Goal: Information Seeking & Learning: Learn about a topic

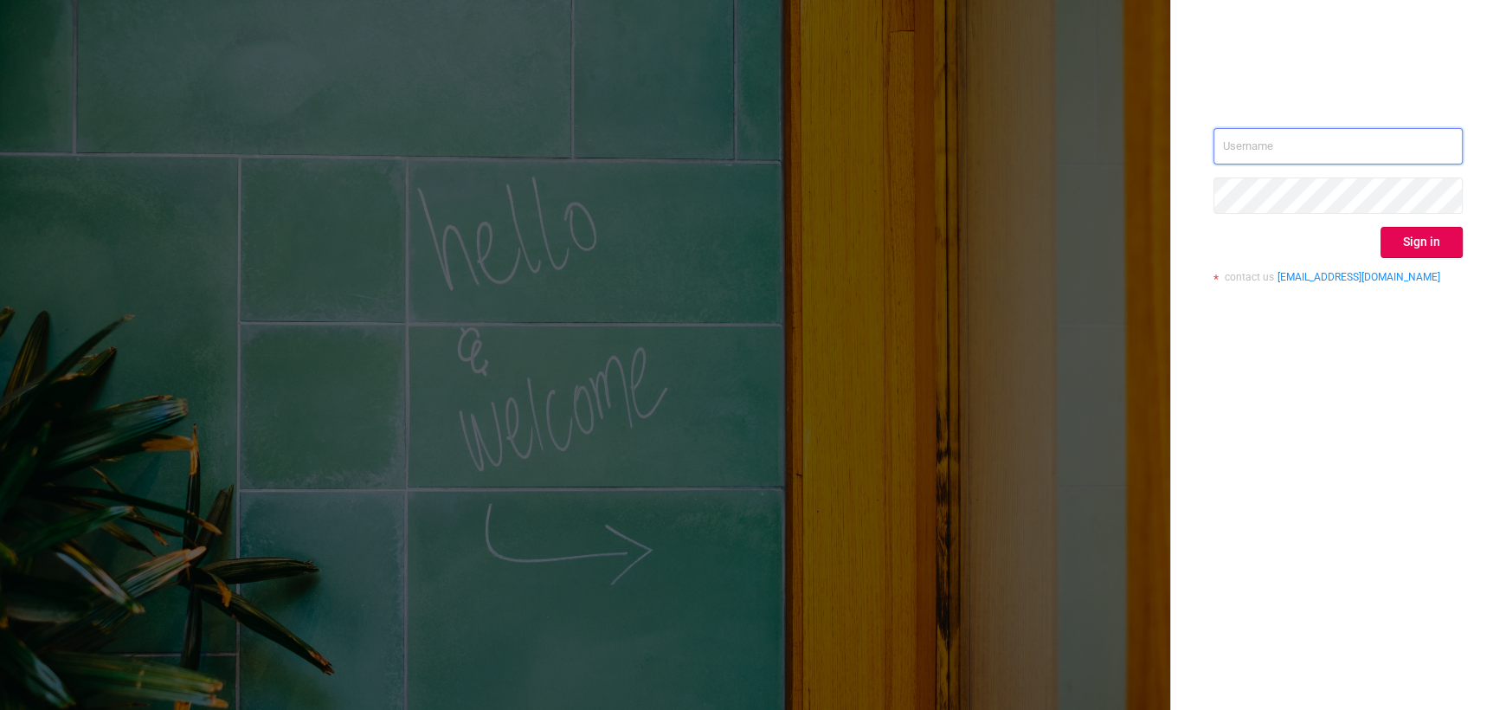
click at [1279, 156] on input "text" at bounding box center [1337, 146] width 249 height 36
paste input "[EMAIL_ADDRESS][DOMAIN_NAME]"
type input "AKoryagina@stream.ru"
click at [1426, 243] on button "Sign in" at bounding box center [1421, 242] width 82 height 31
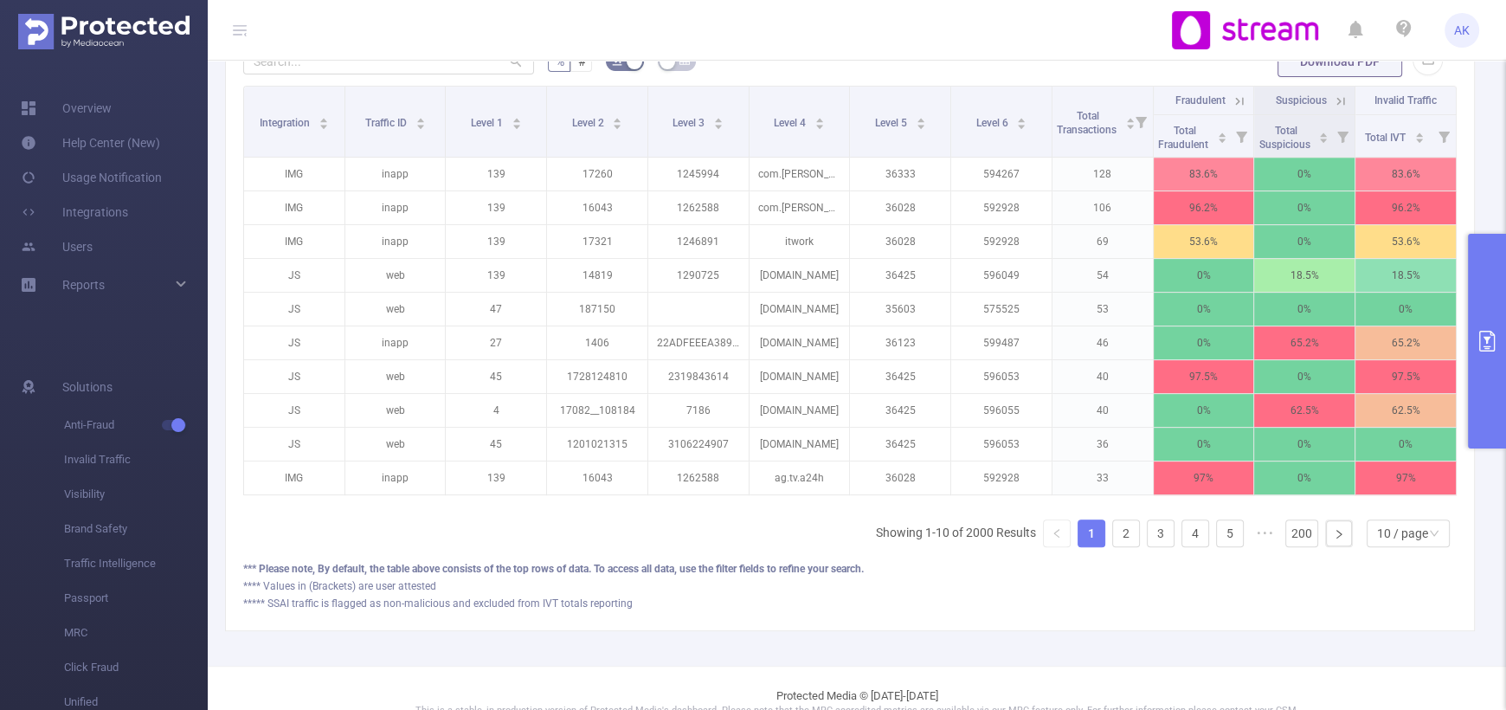
scroll to position [582, 0]
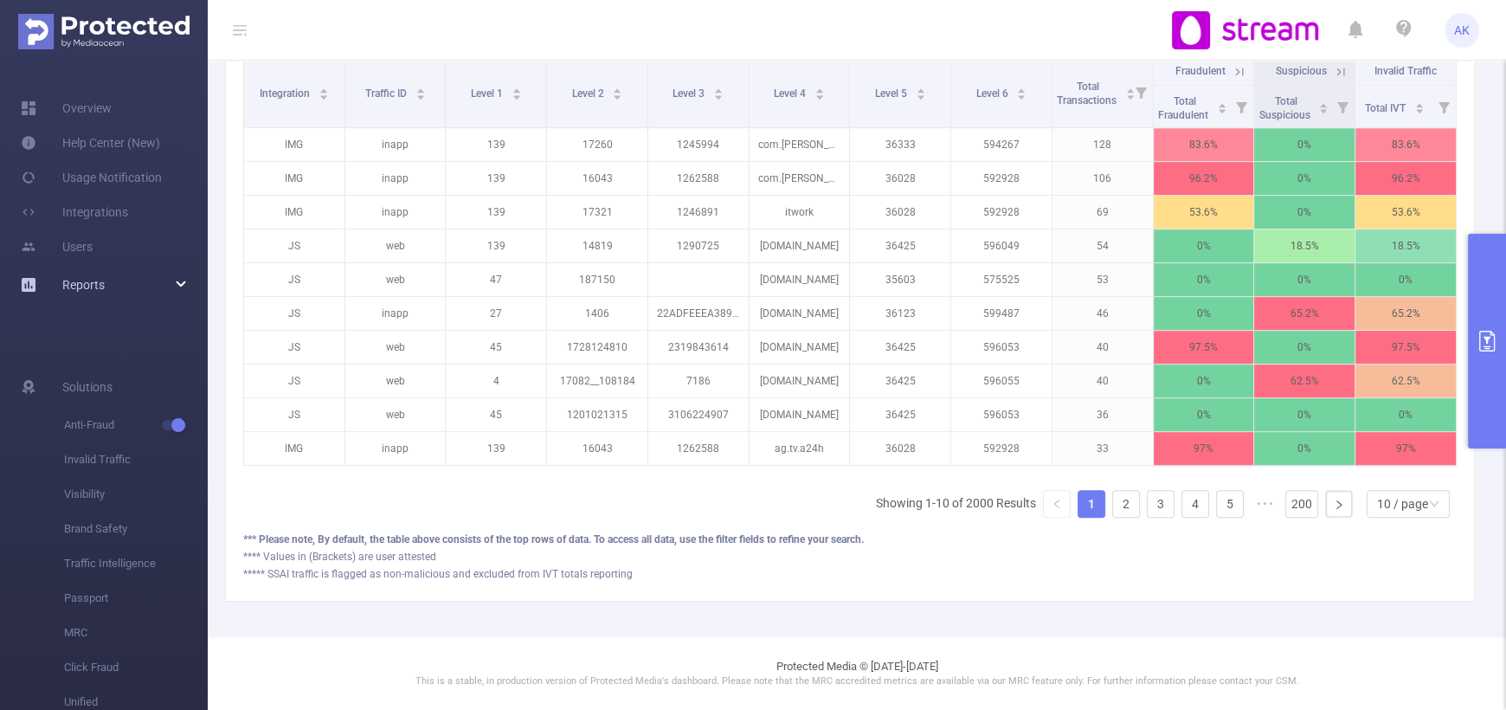
click at [182, 275] on div "Reports" at bounding box center [104, 284] width 208 height 35
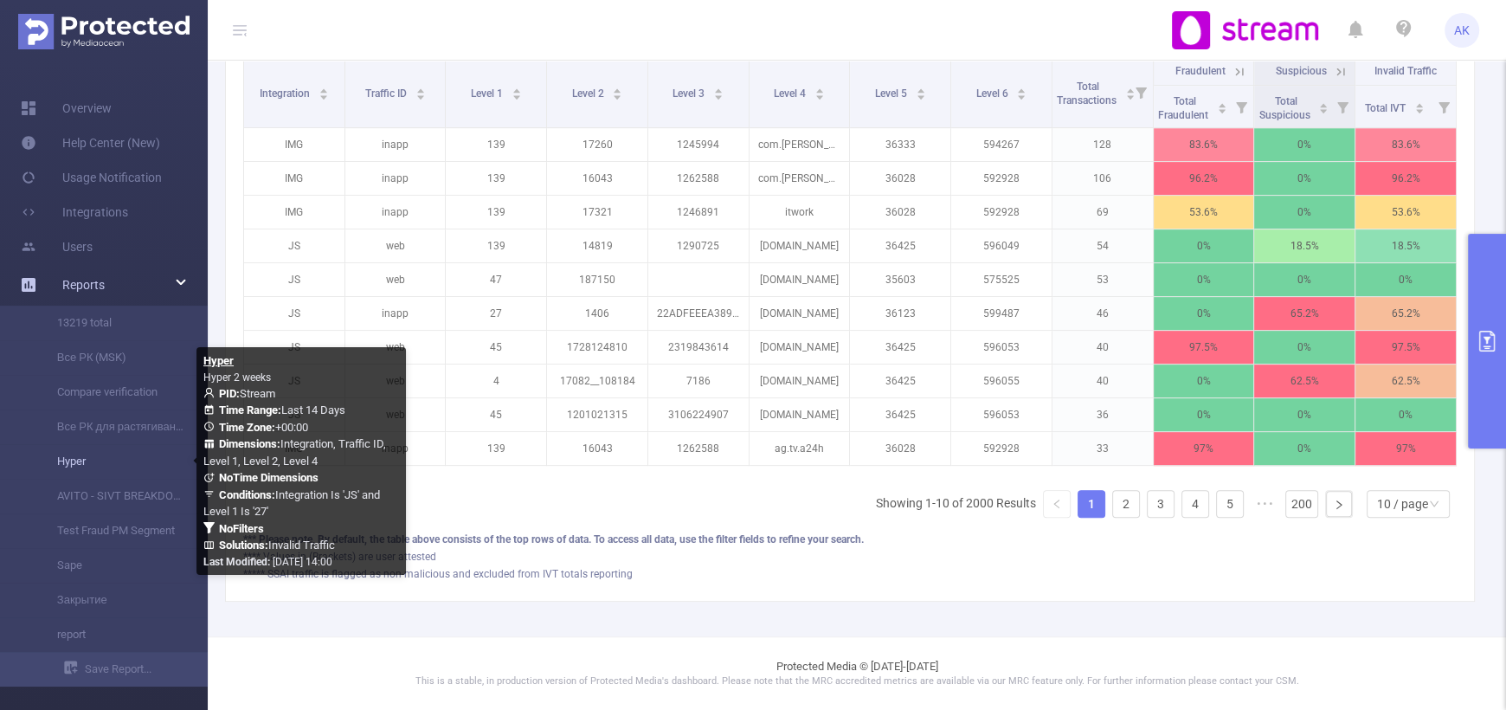
click at [106, 469] on link "Hyper" at bounding box center [111, 461] width 152 height 35
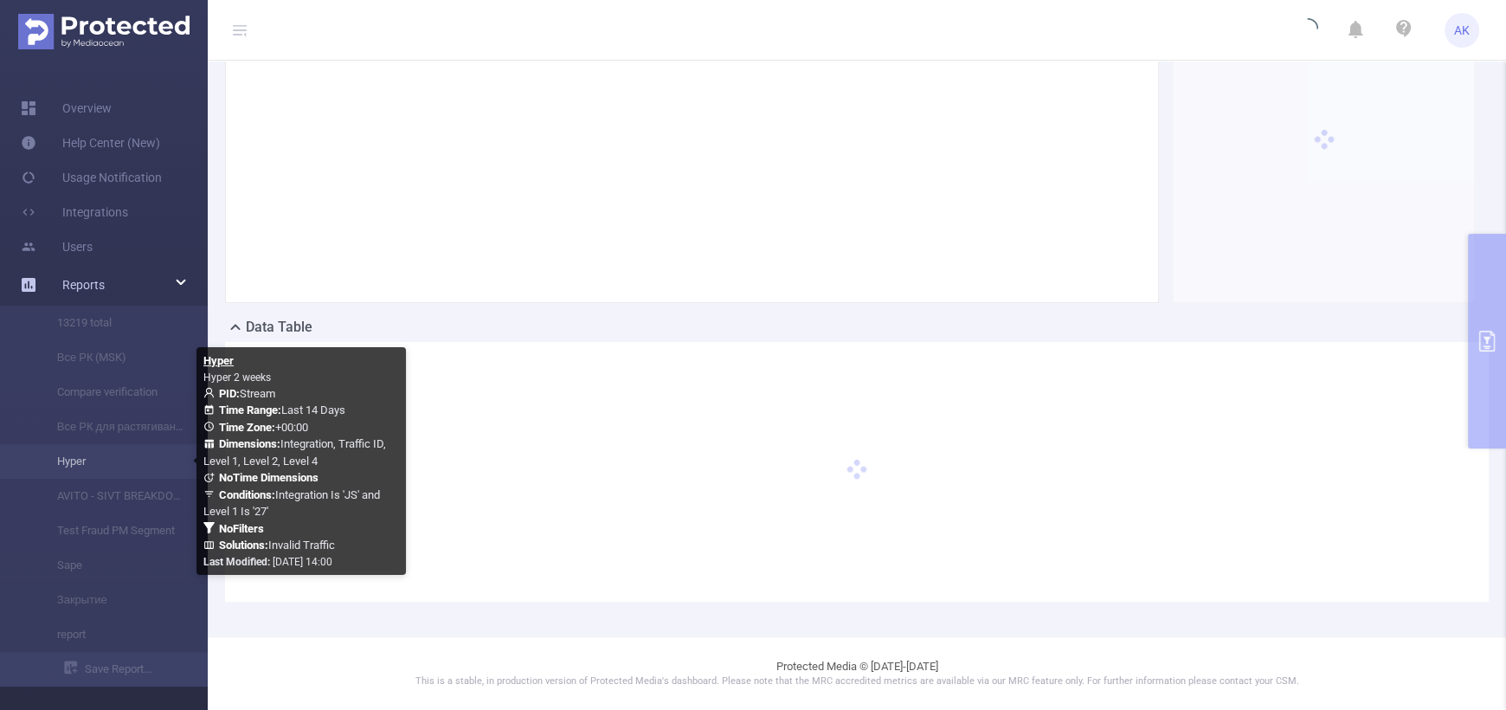
scroll to position [257, 0]
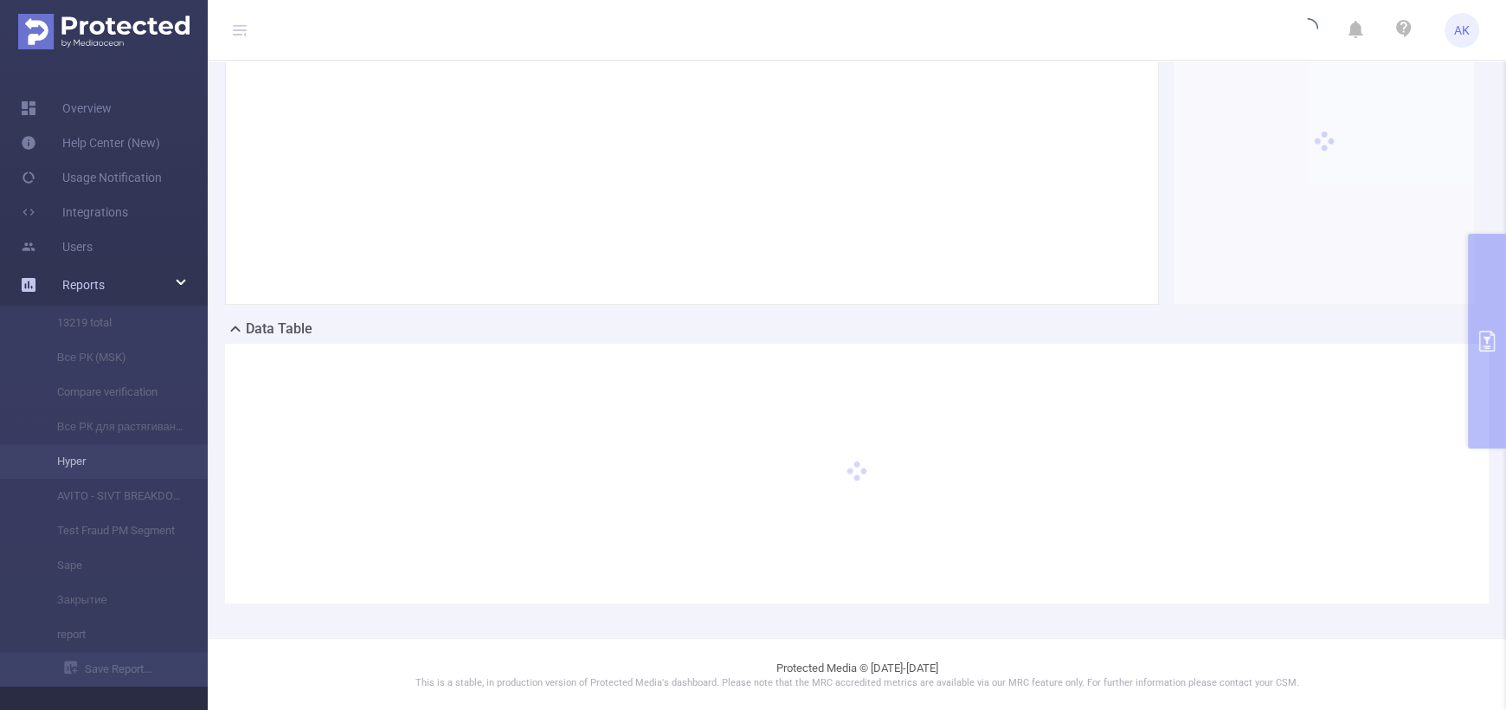
type input "2025-07-29 00:00"
type input "2025-08-11 23:59"
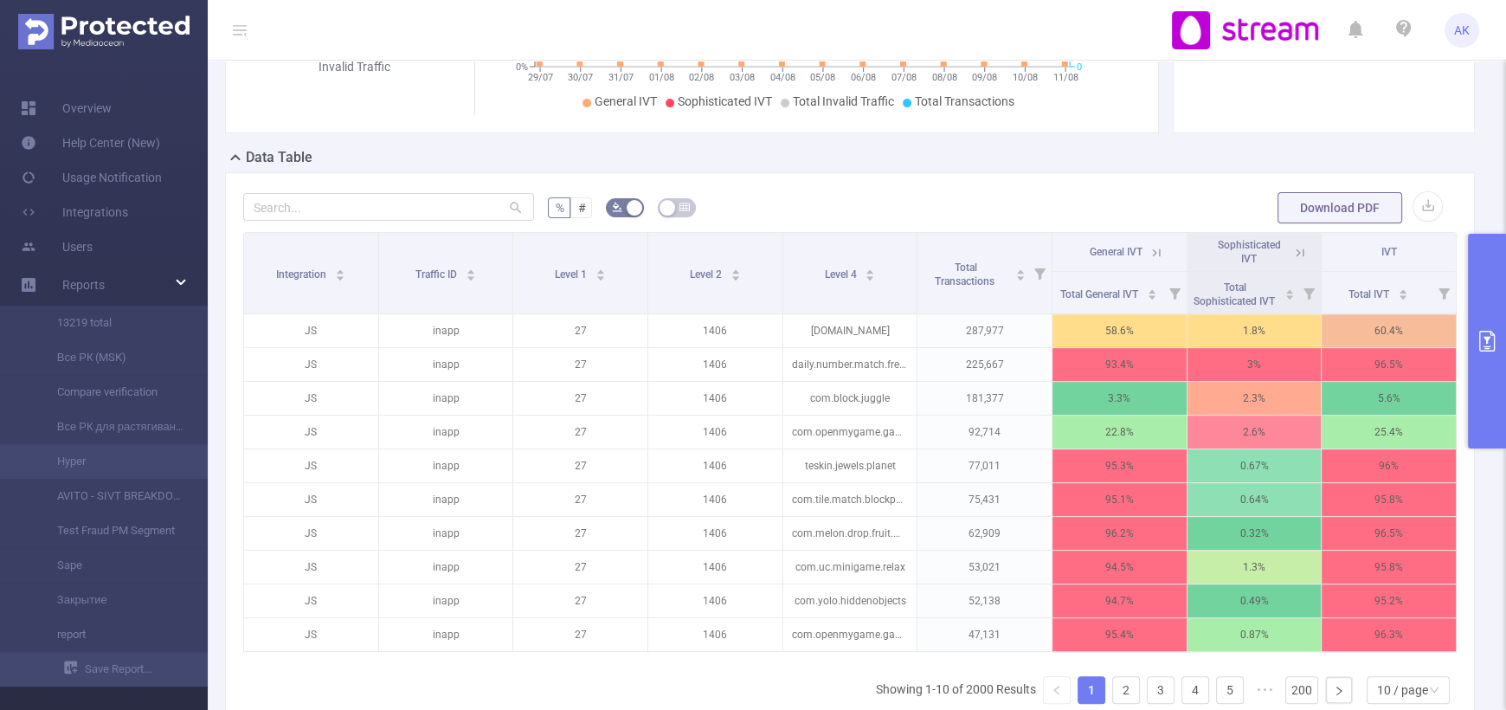
scroll to position [607, 0]
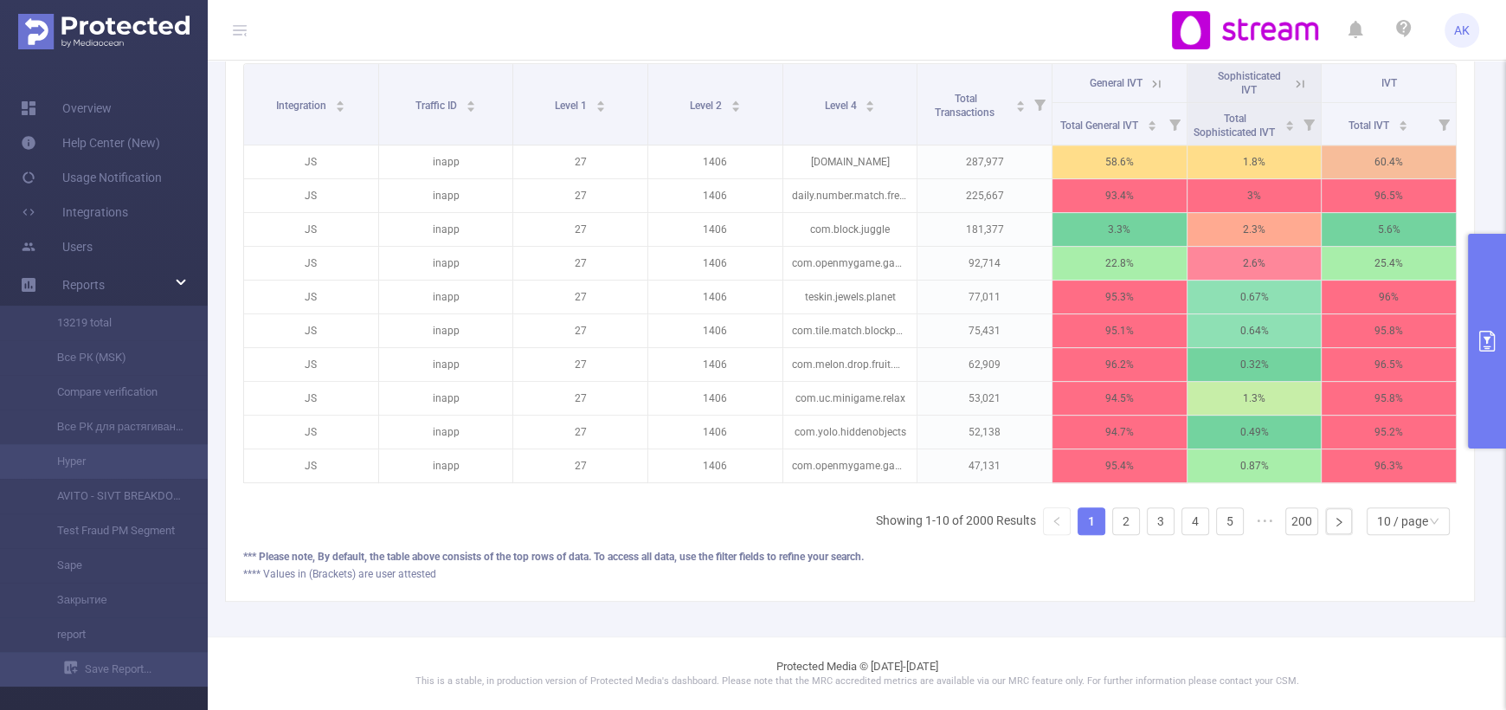
click at [1496, 347] on button "primary" at bounding box center [1487, 341] width 38 height 215
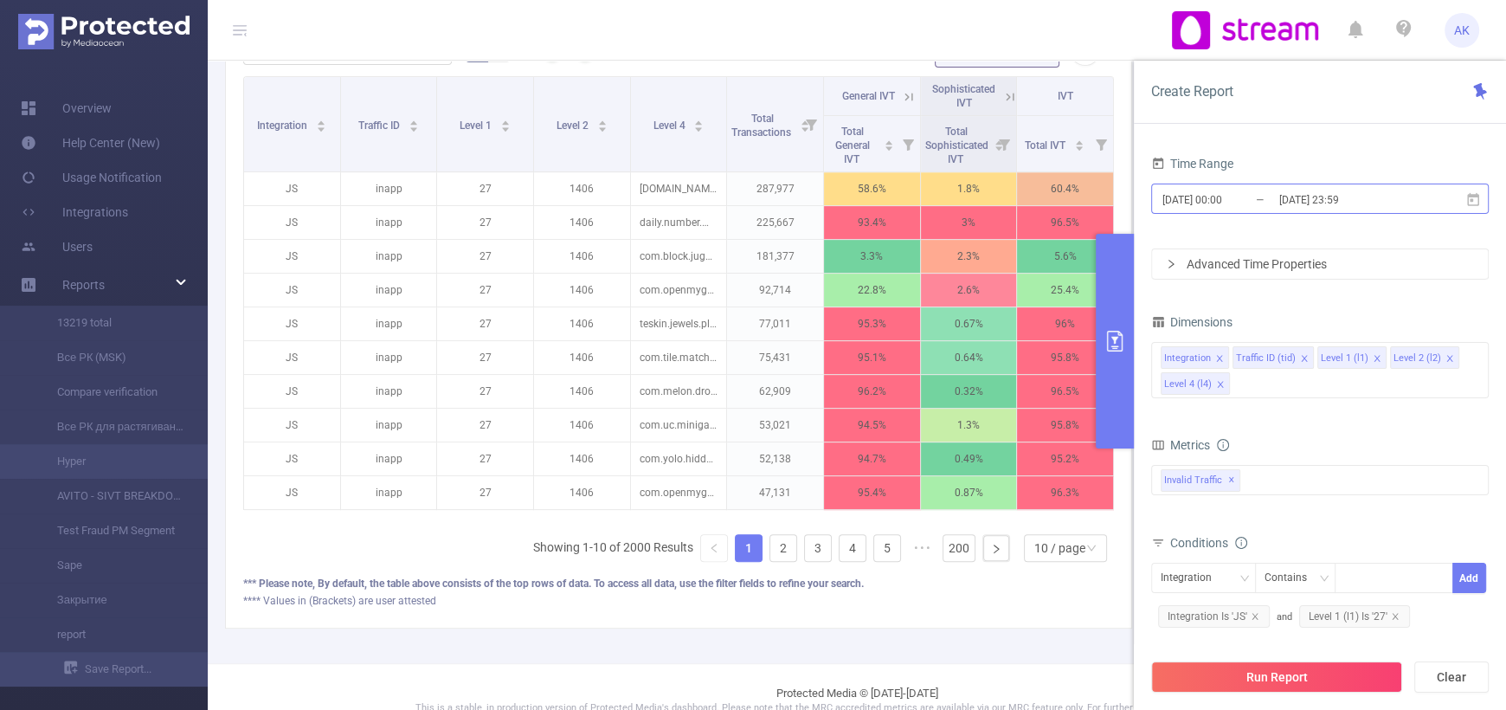
click at [1265, 189] on input "2025-07-29 00:00" at bounding box center [1230, 199] width 140 height 23
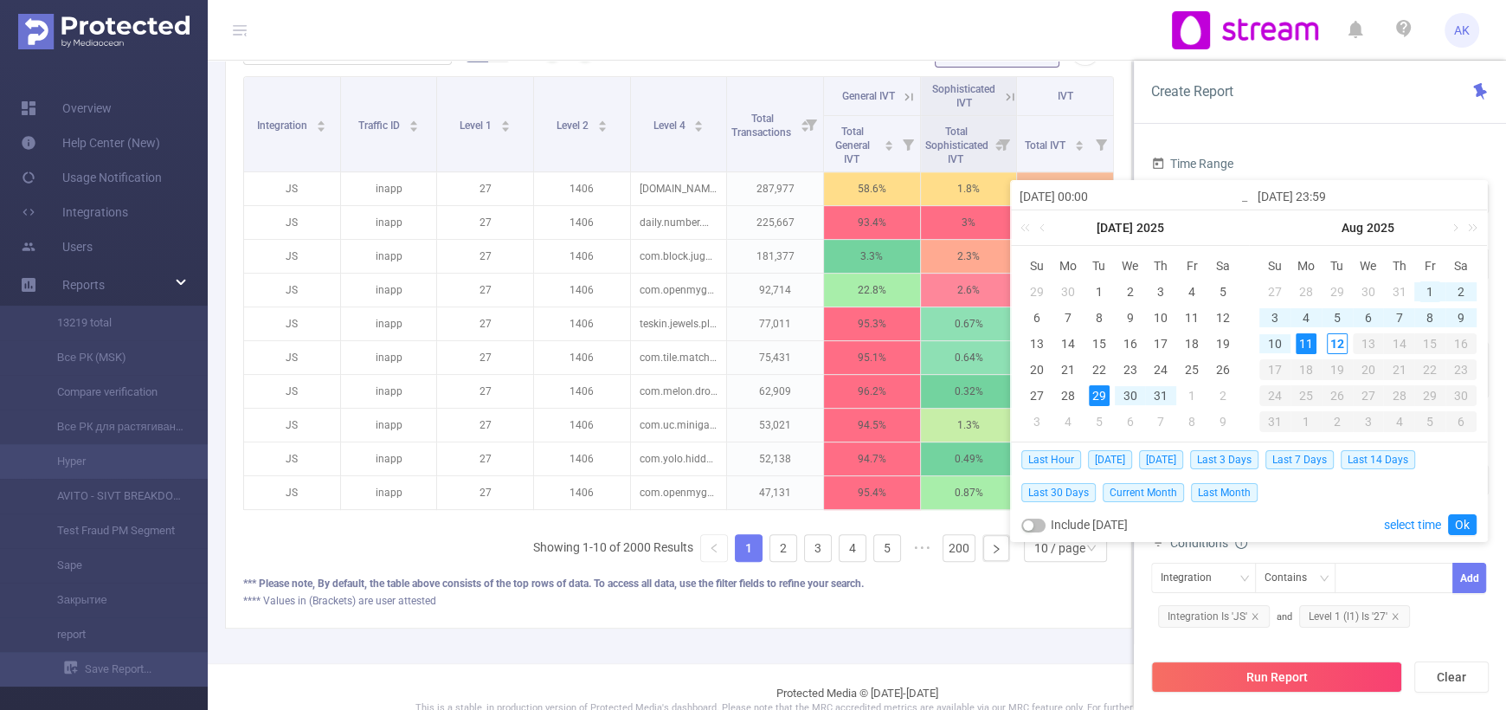
click at [1423, 292] on div "1" at bounding box center [1429, 291] width 21 height 21
click at [1278, 337] on div "10" at bounding box center [1274, 343] width 21 height 21
type input "2025-08-01 00:00"
type input "2025-08-10 23:59"
type input "2025-08-01 00:00"
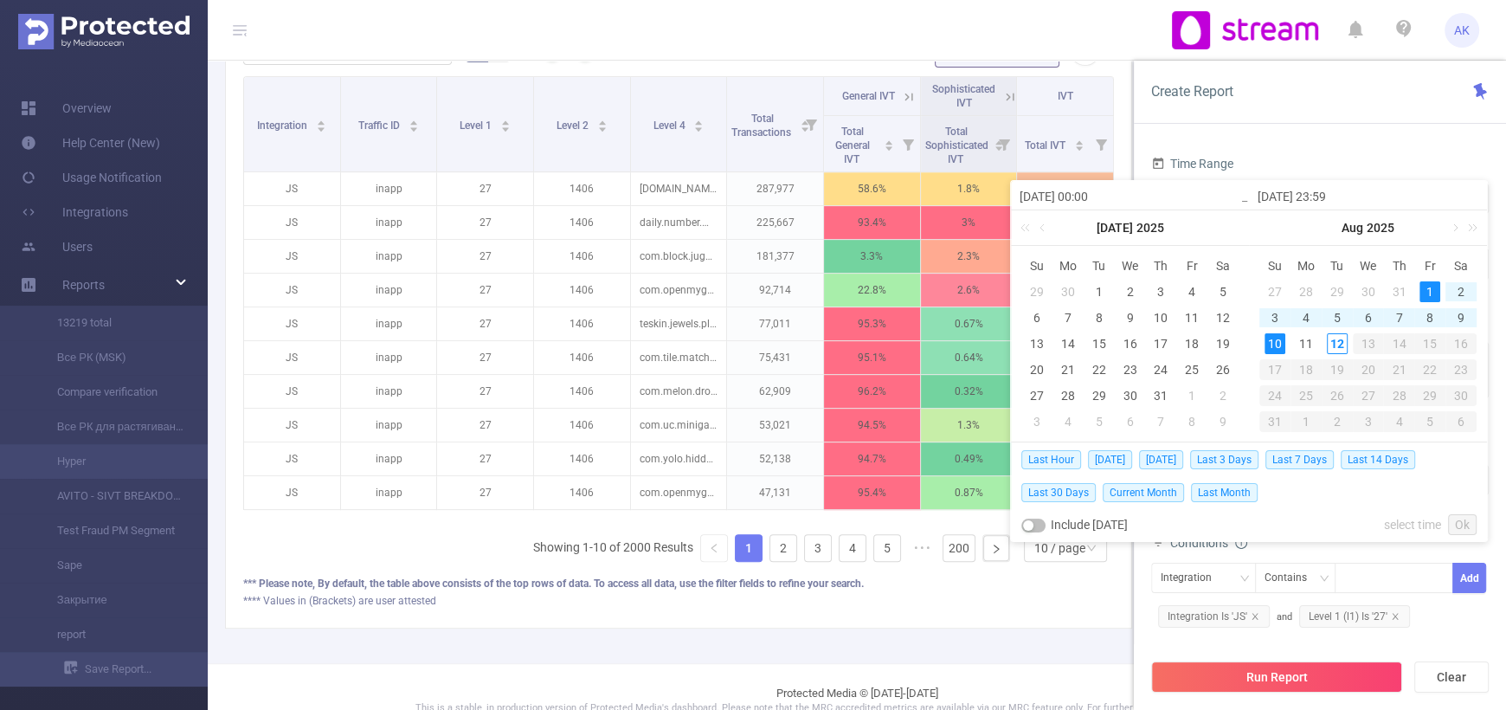
type input "2025-08-10 23:59"
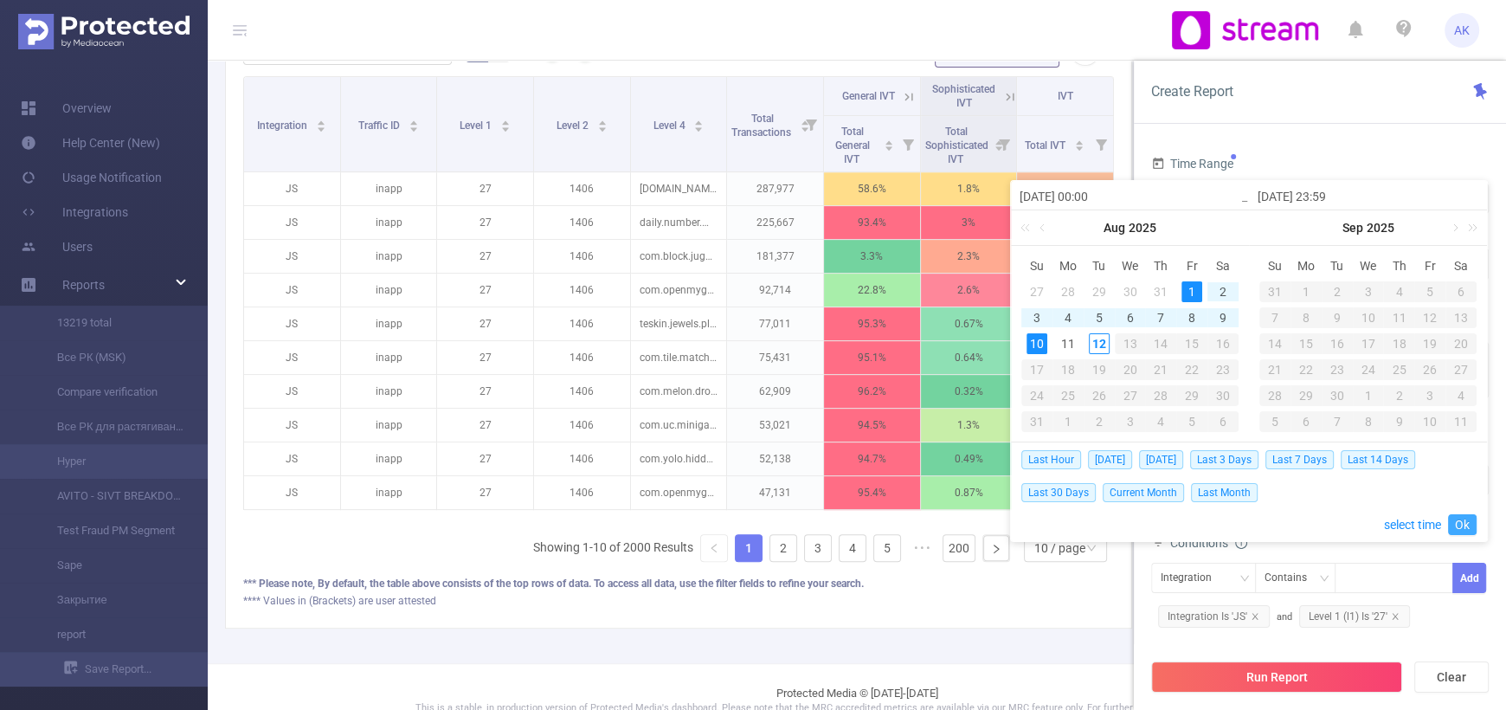
click at [1453, 529] on link "Ok" at bounding box center [1462, 524] width 29 height 21
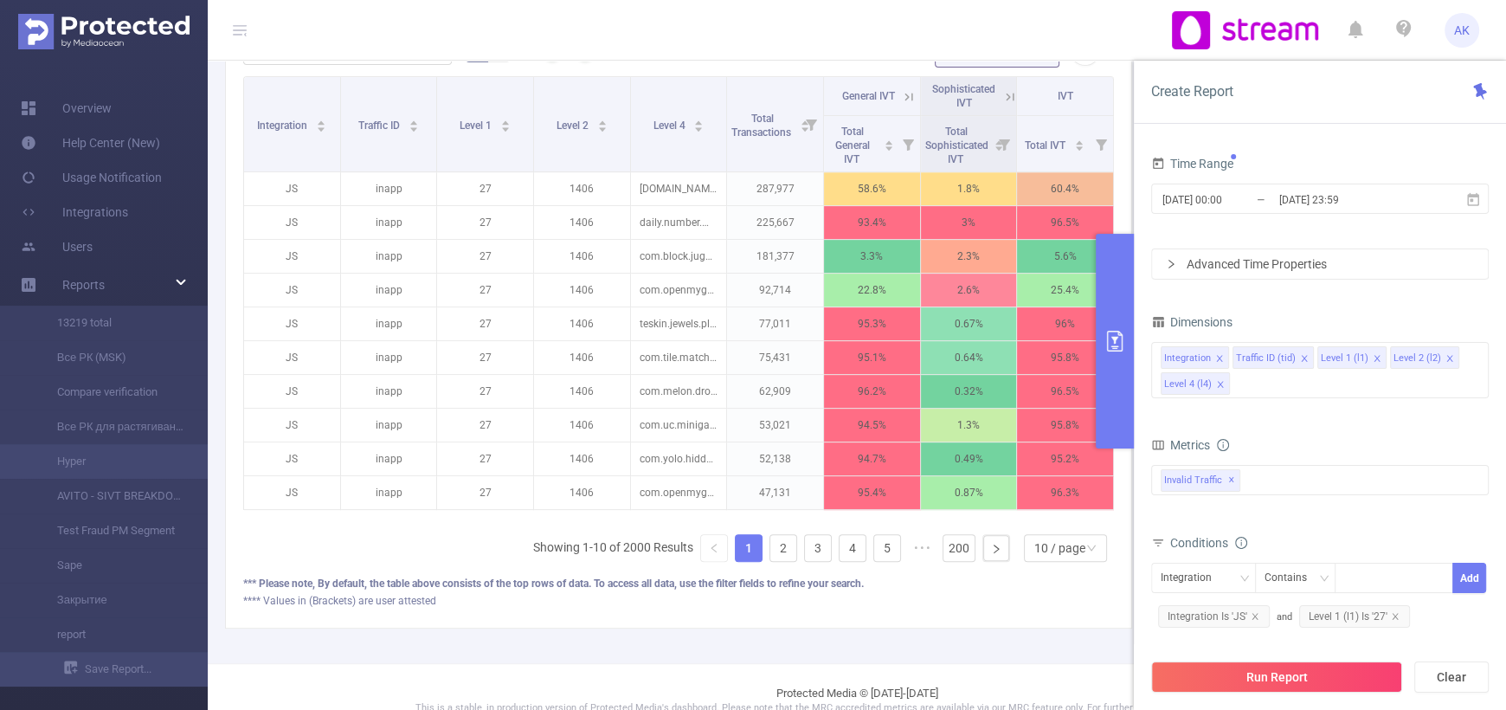
click at [1199, 267] on div "Advanced Time Properties" at bounding box center [1320, 263] width 336 height 29
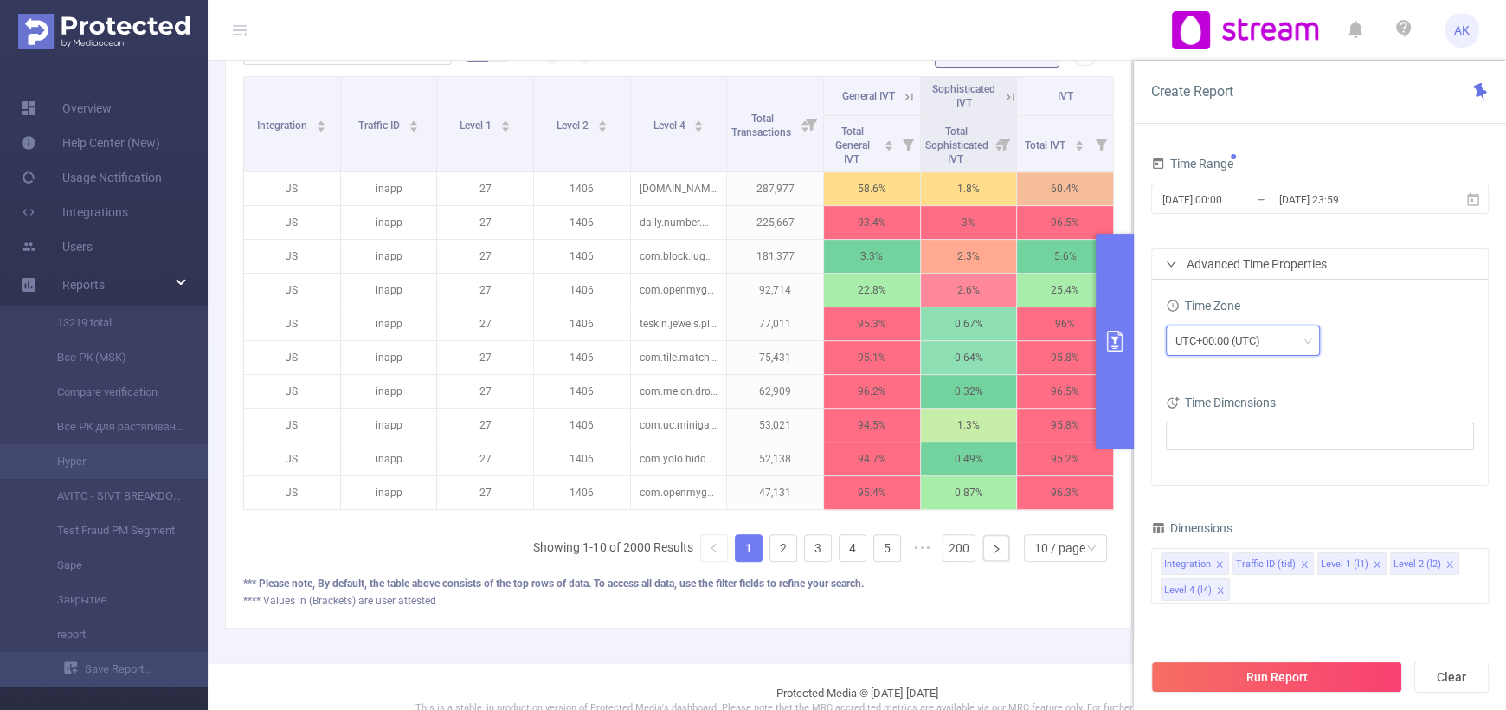
click at [1213, 336] on div "UTC+00:00 (UTC)" at bounding box center [1223, 340] width 97 height 29
click at [1237, 416] on li "UTC+03:00" at bounding box center [1242, 422] width 154 height 28
click at [1358, 369] on div "Time Zone UTC+03:00 Time Dimensions" at bounding box center [1320, 382] width 336 height 205
click at [1189, 435] on ul at bounding box center [1313, 436] width 285 height 26
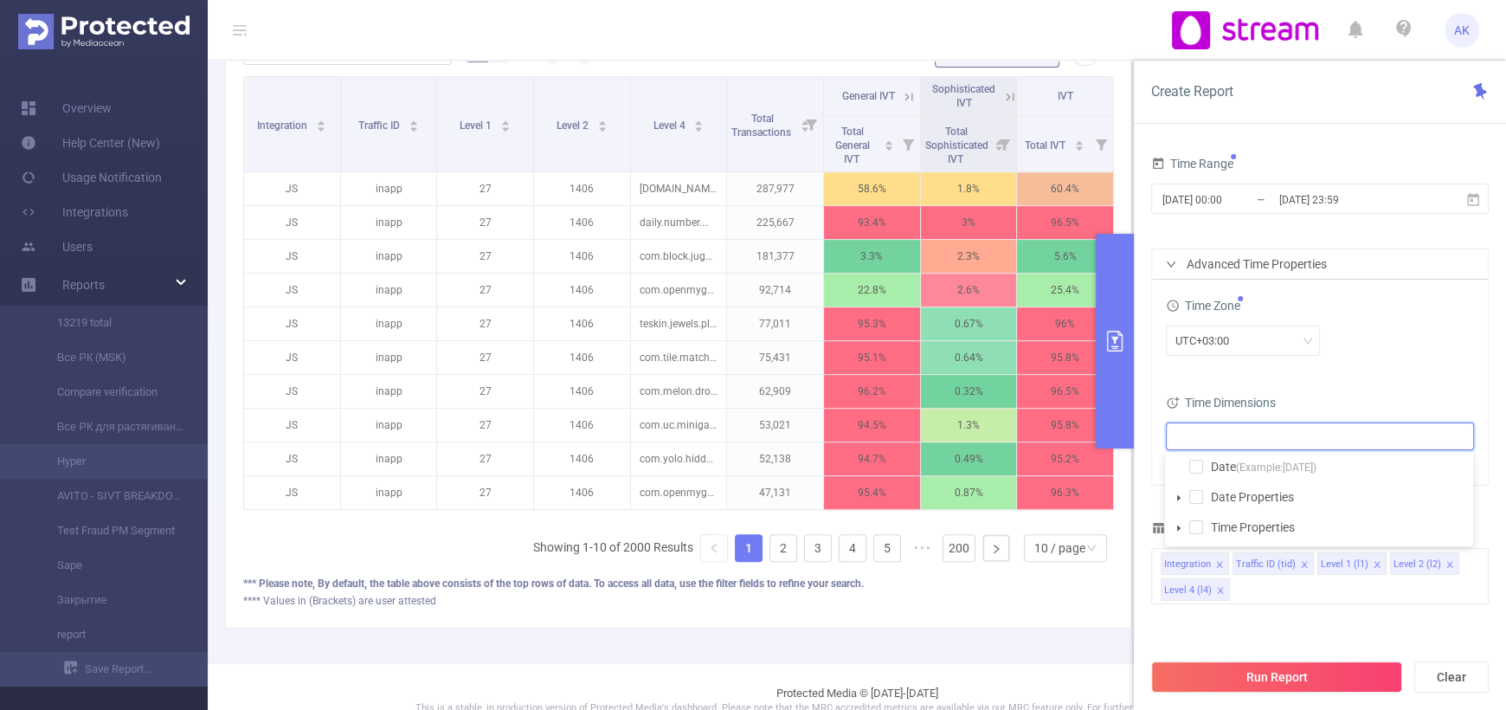
click at [1189, 435] on ul at bounding box center [1313, 436] width 285 height 26
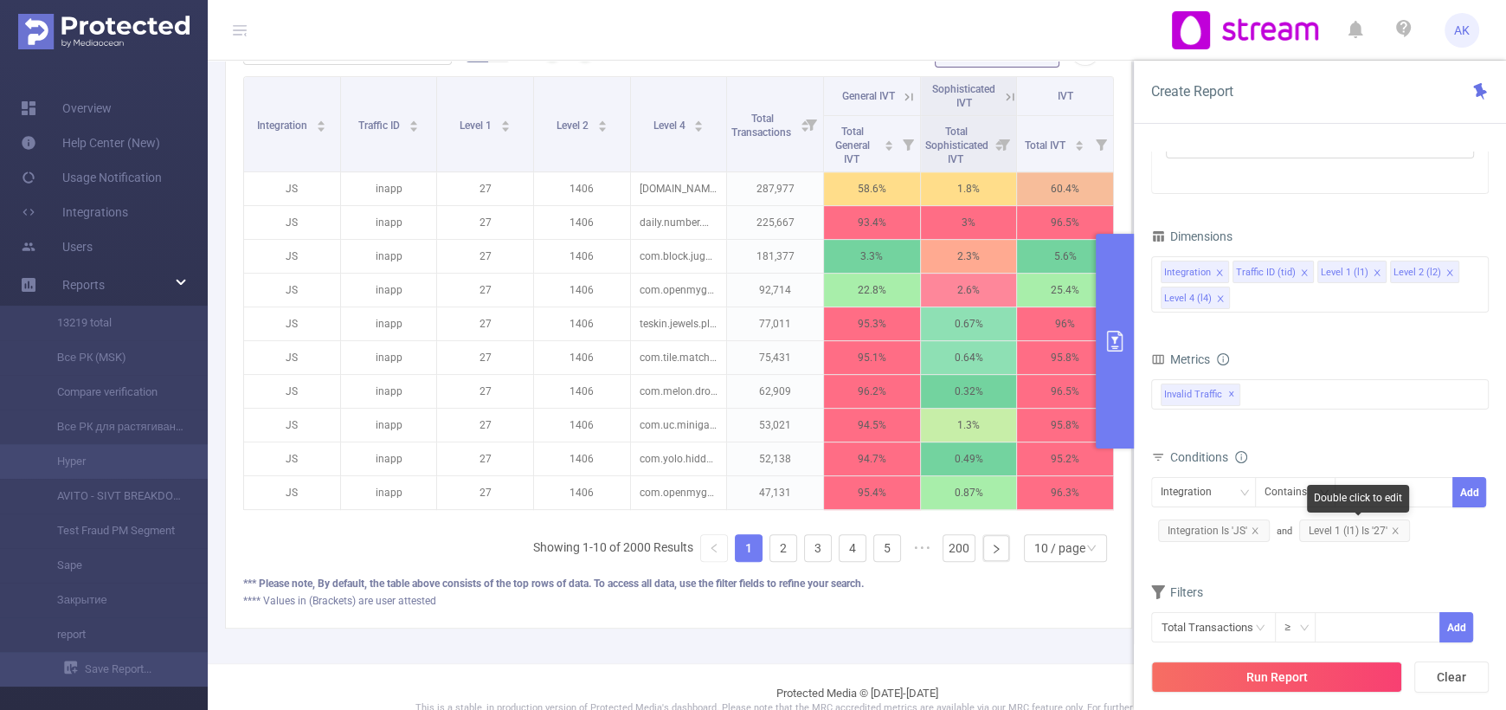
click at [1359, 534] on span "Level 1 (l1) Is '27'" at bounding box center [1354, 530] width 111 height 22
click at [1379, 537] on div "Level 1 (l1) Is 27 Save Integration Is 'JS'" at bounding box center [1319, 511] width 337 height 68
click at [1370, 489] on icon "icon: close" at bounding box center [1374, 493] width 9 height 9
click at [1371, 490] on div at bounding box center [1394, 492] width 100 height 29
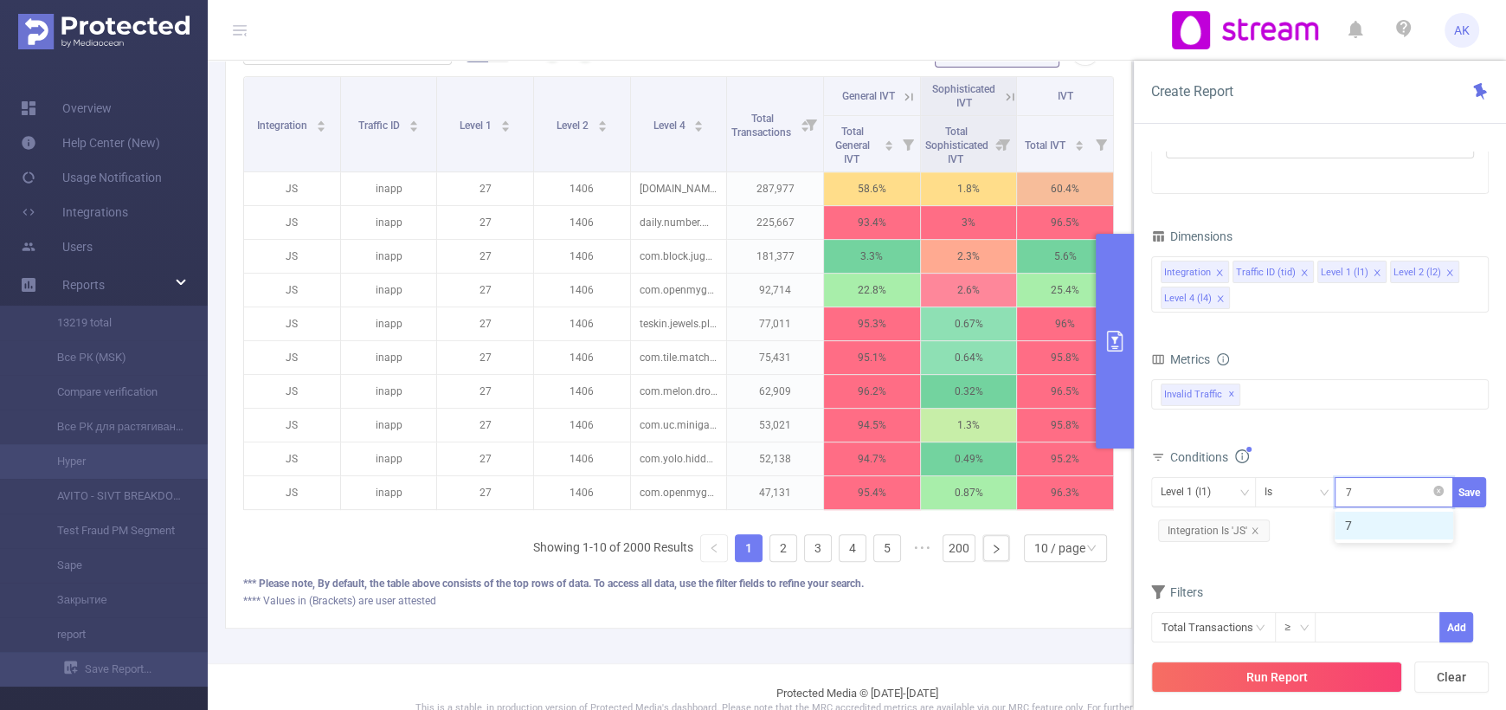
type input "79"
click at [1464, 498] on button "Save" at bounding box center [1469, 492] width 34 height 30
click at [1221, 296] on icon "icon: close" at bounding box center [1220, 298] width 9 height 9
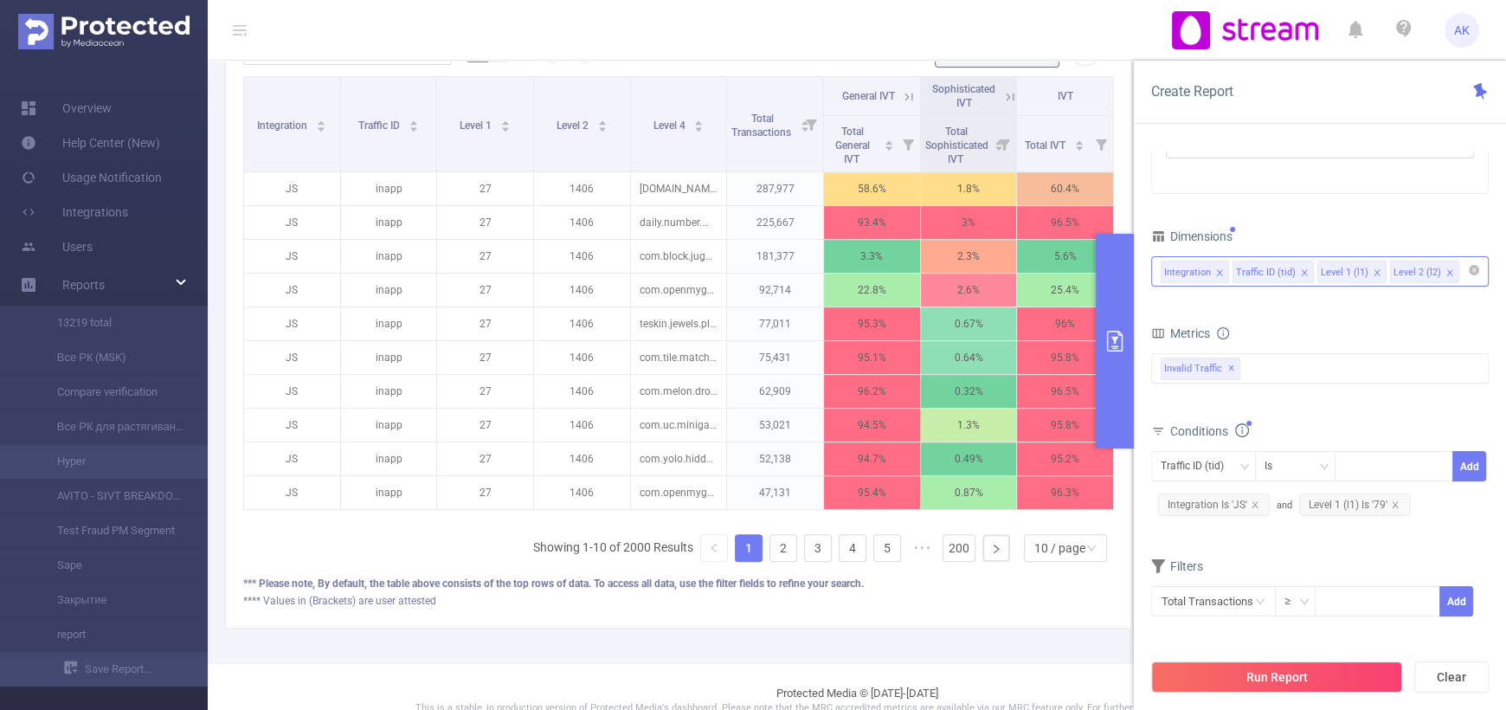
click at [1445, 268] on icon "icon: close" at bounding box center [1449, 272] width 9 height 9
click at [1214, 677] on button "Run Report" at bounding box center [1276, 676] width 251 height 31
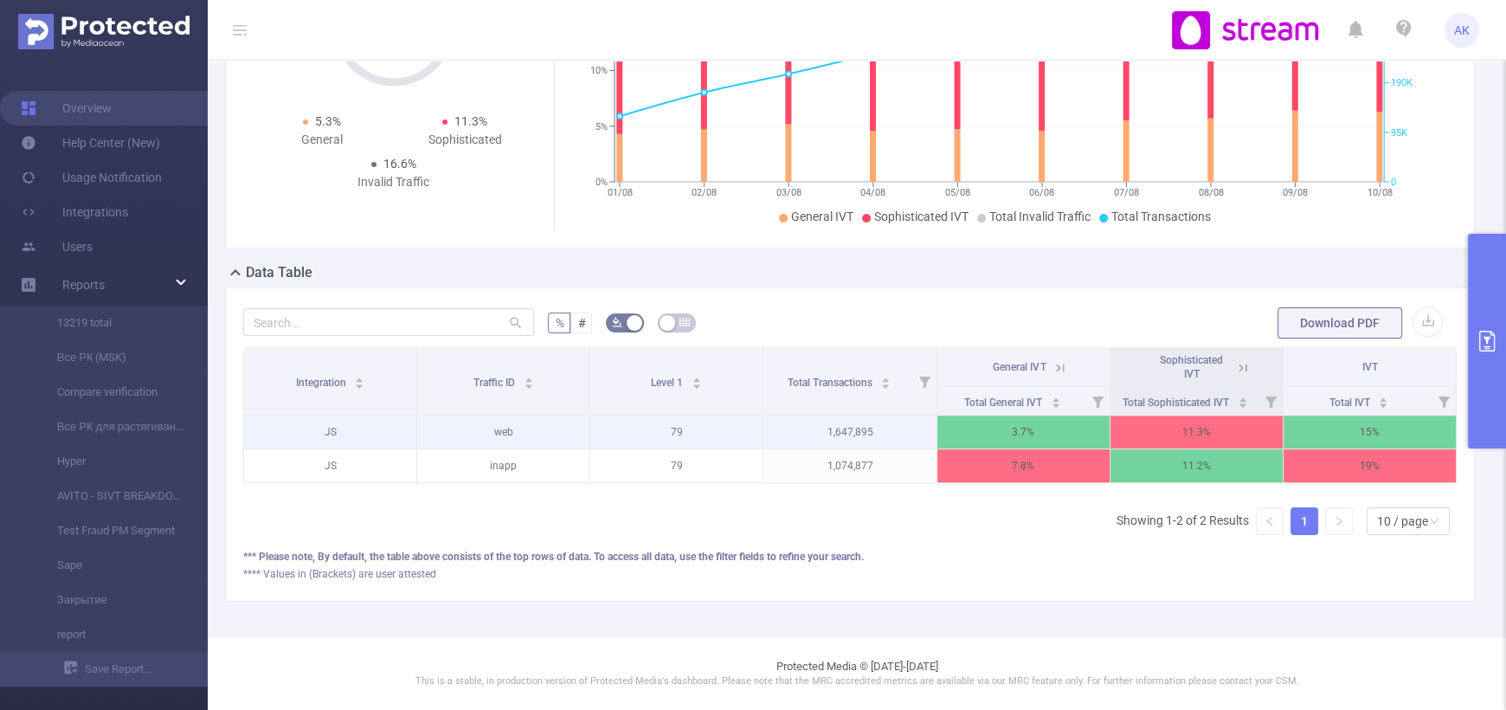
scroll to position [0, 3]
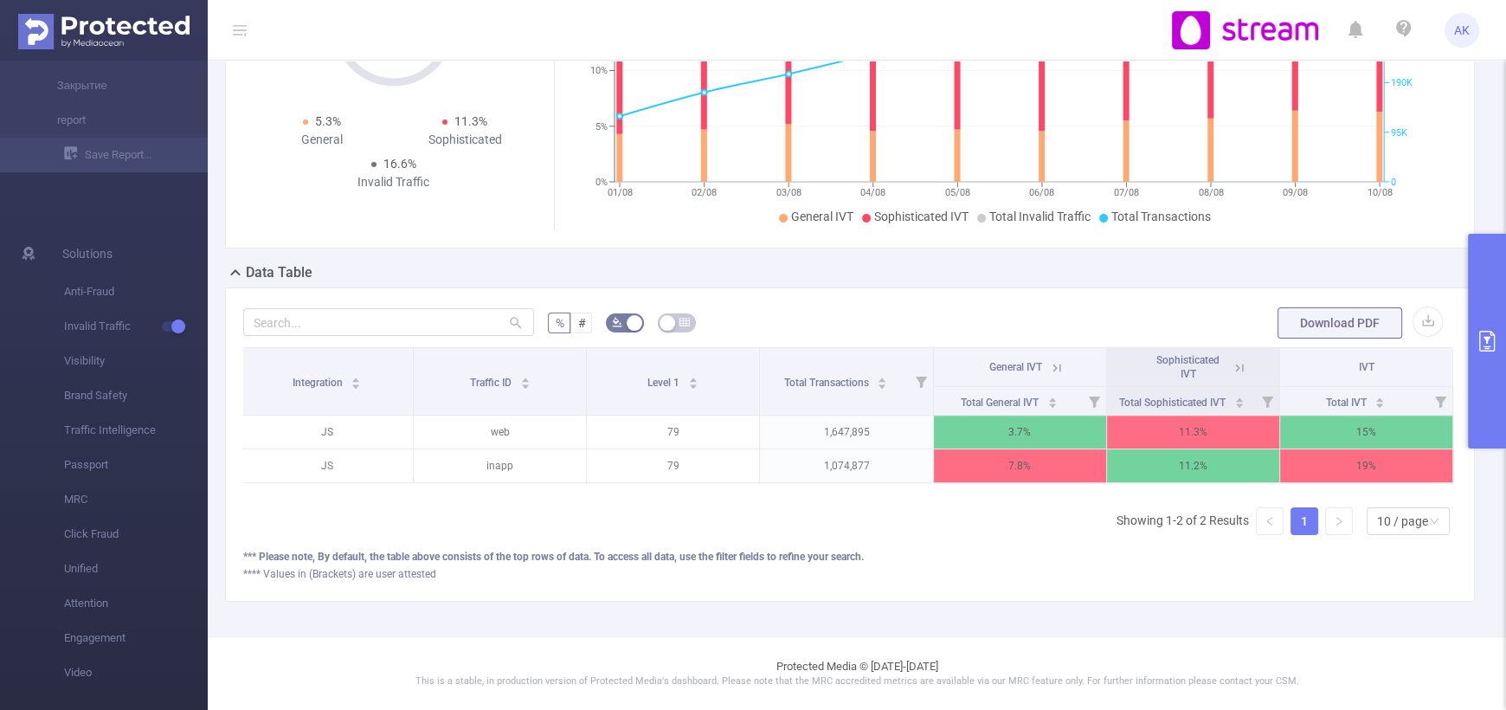
click at [1051, 360] on icon at bounding box center [1057, 368] width 16 height 16
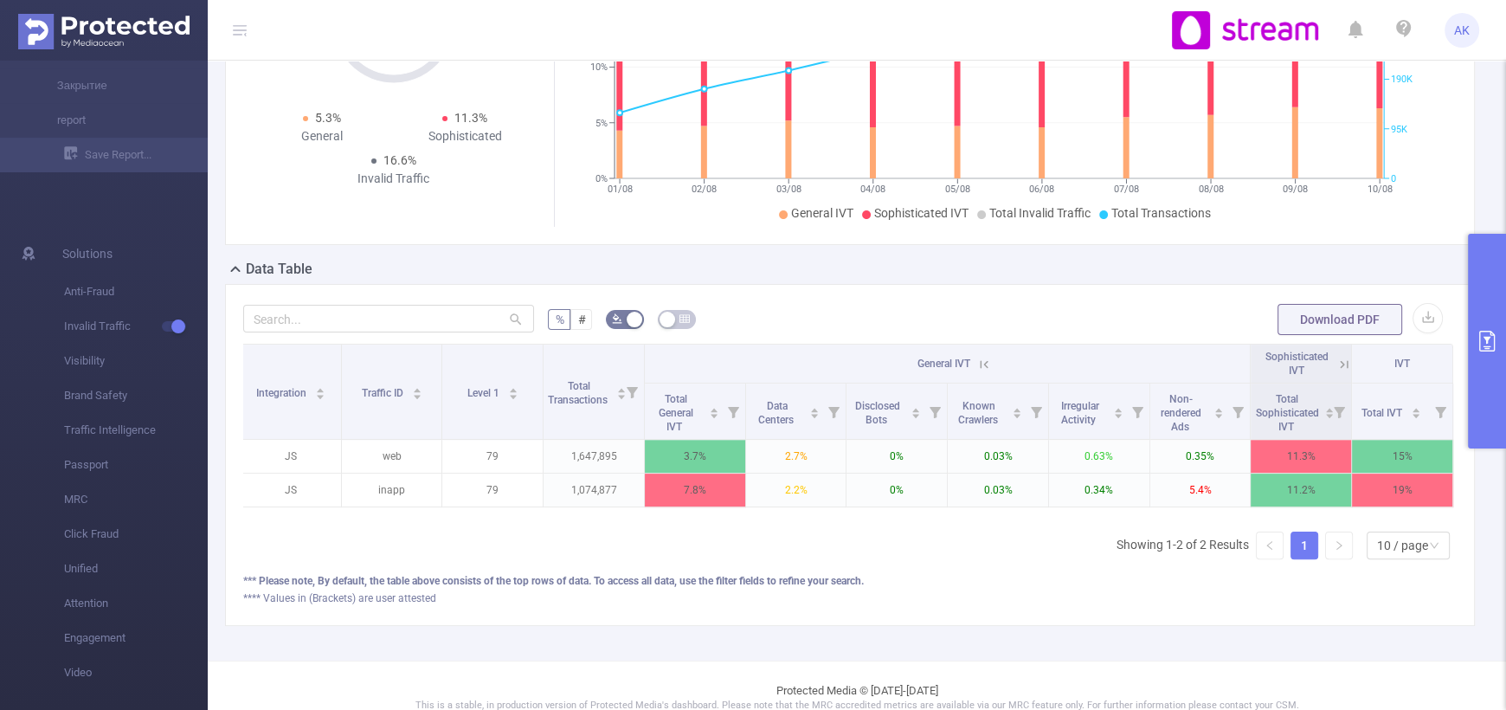
click at [1340, 363] on icon at bounding box center [1344, 364] width 8 height 8
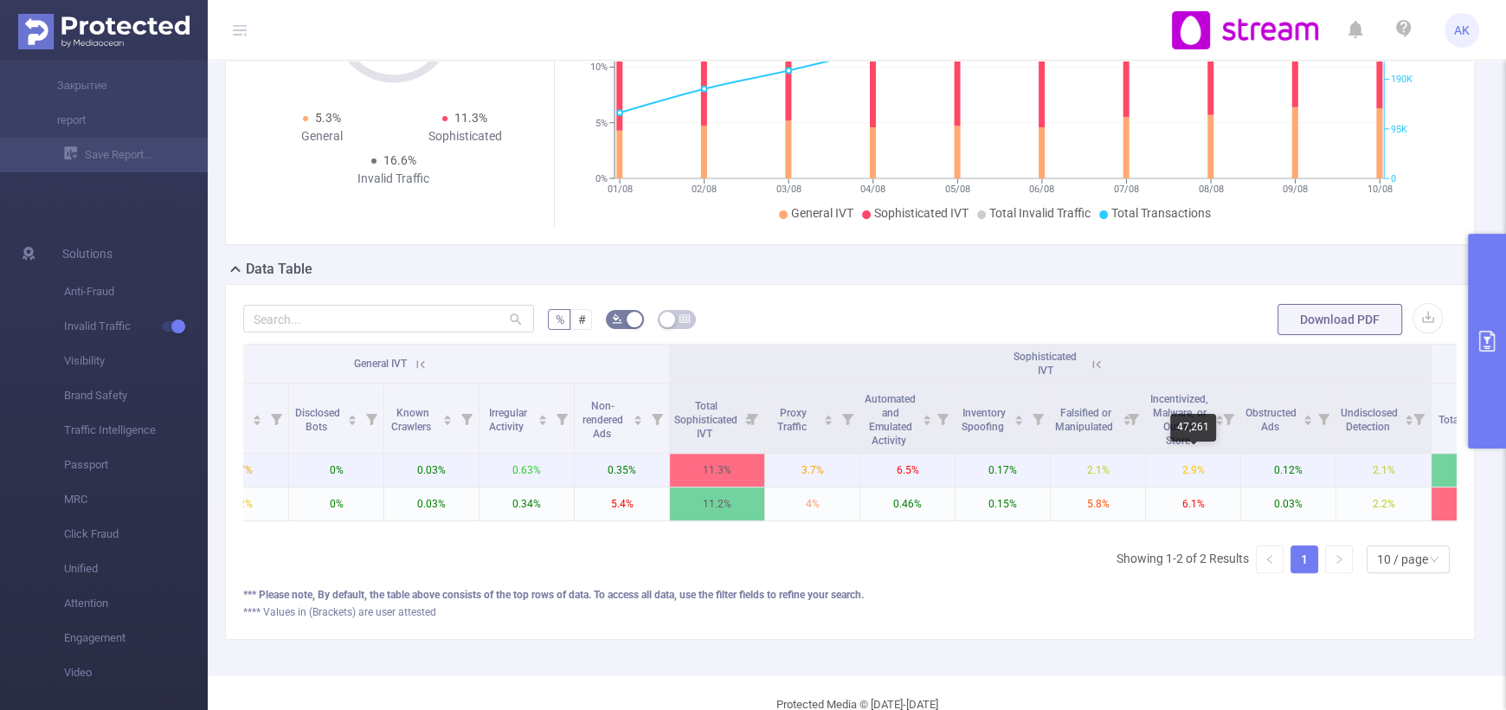
scroll to position [0, 613]
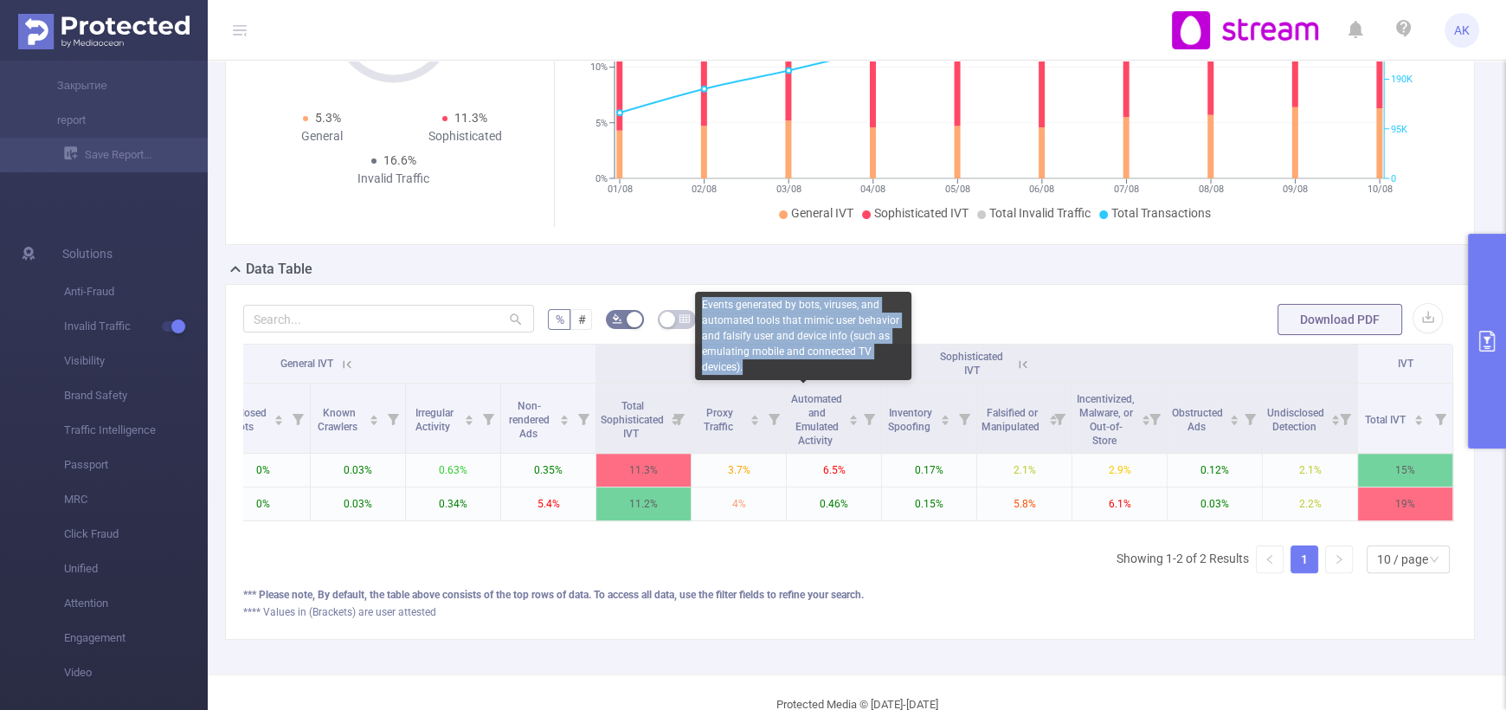
drag, startPoint x: 768, startPoint y: 367, endPoint x: 704, endPoint y: 298, distance: 93.7
click at [704, 298] on div "Events generated by bots, viruses, and automated tools that mimic user behavior…" at bounding box center [803, 336] width 216 height 88
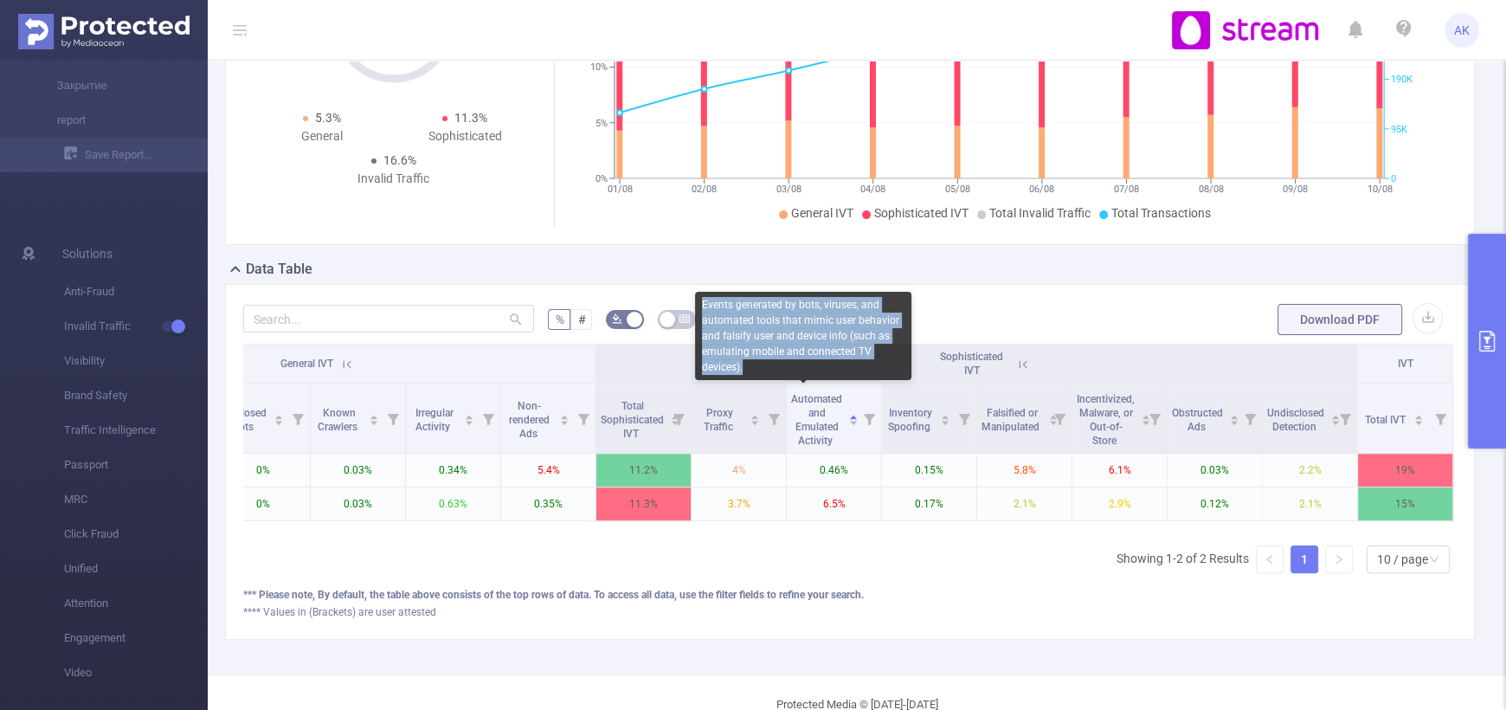
copy div "Events generated by bots, viruses, and automated tools that mimic user behavior…"
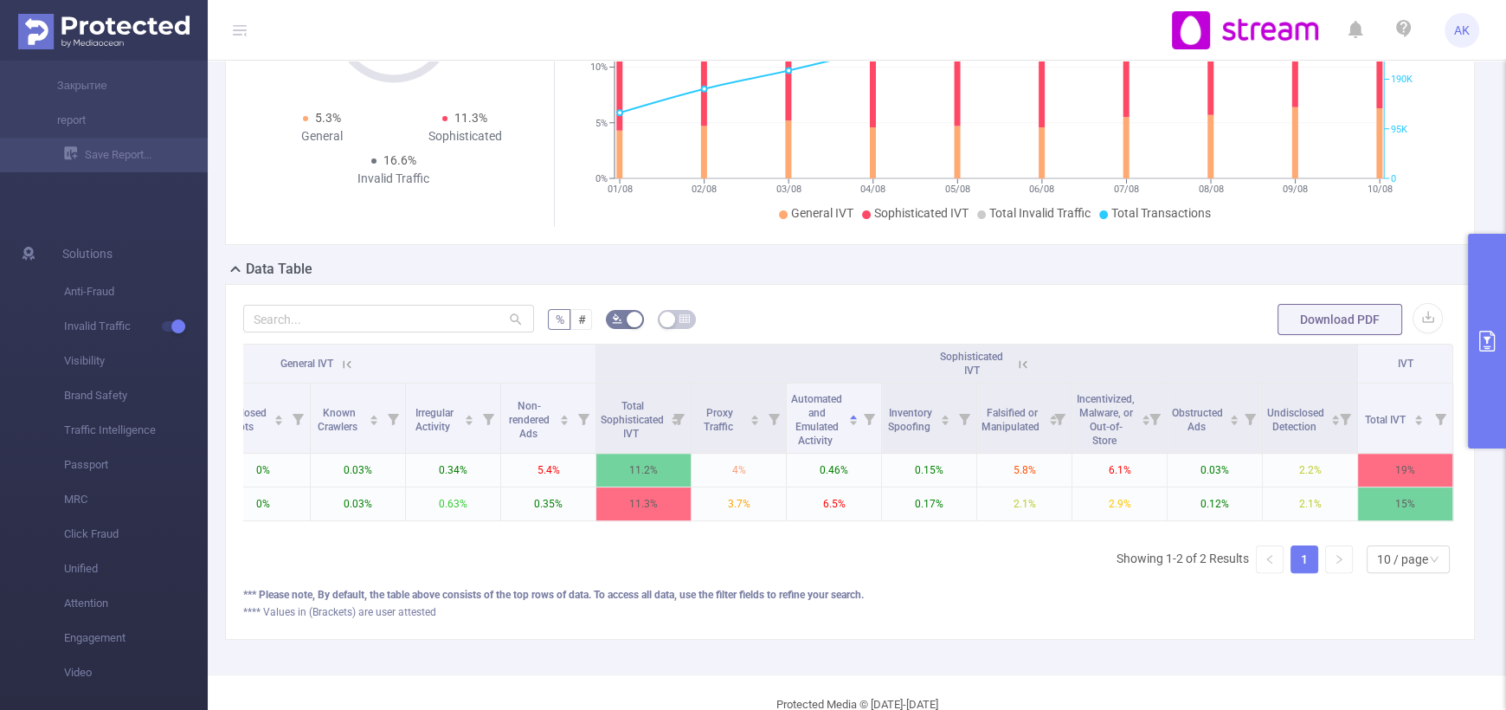
drag, startPoint x: 818, startPoint y: 437, endPoint x: 989, endPoint y: 327, distance: 203.6
click at [989, 327] on div "% # Download PDF Integration Traffic ID Level 1 Total Transactions General IVT …" at bounding box center [849, 461] width 1213 height 318
drag, startPoint x: 832, startPoint y: 442, endPoint x: 1038, endPoint y: 291, distance: 255.6
click at [1038, 291] on div "% # Download PDF Integration Traffic ID Level 1 Total Transactions General IVT …" at bounding box center [850, 462] width 1250 height 356
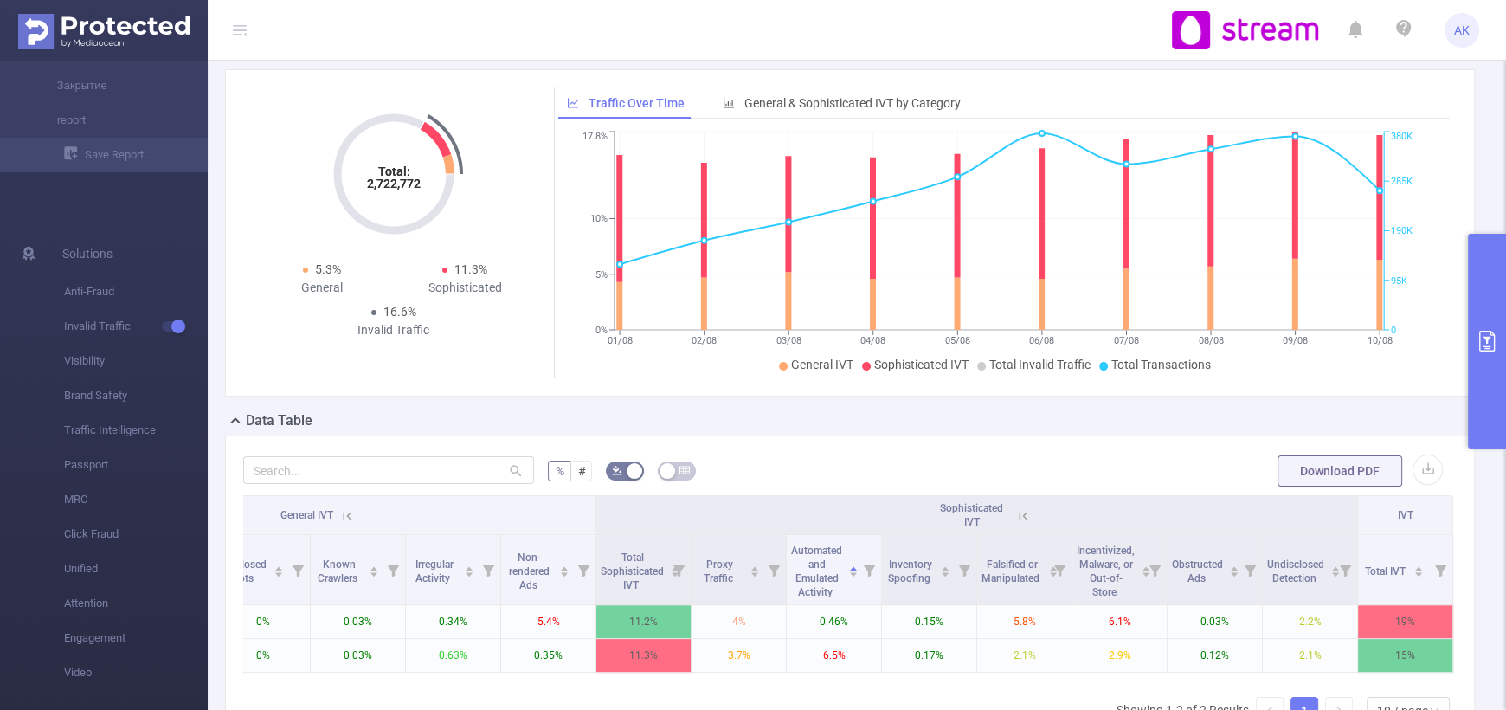
scroll to position [132, 0]
click at [1480, 290] on button "primary" at bounding box center [1487, 341] width 38 height 215
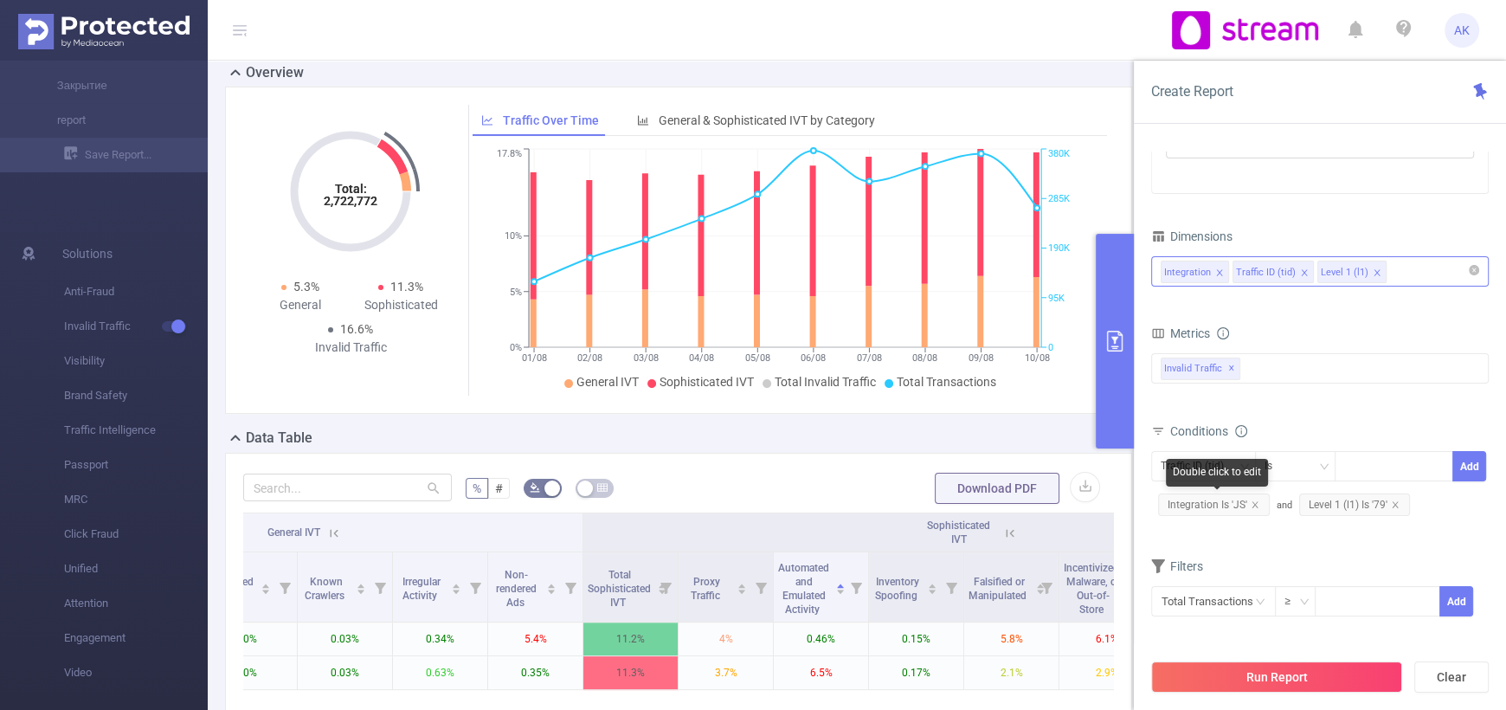
click at [1224, 510] on span "Integration Is 'JS'" at bounding box center [1214, 504] width 112 height 22
click at [1315, 468] on div "Is" at bounding box center [1295, 466] width 62 height 29
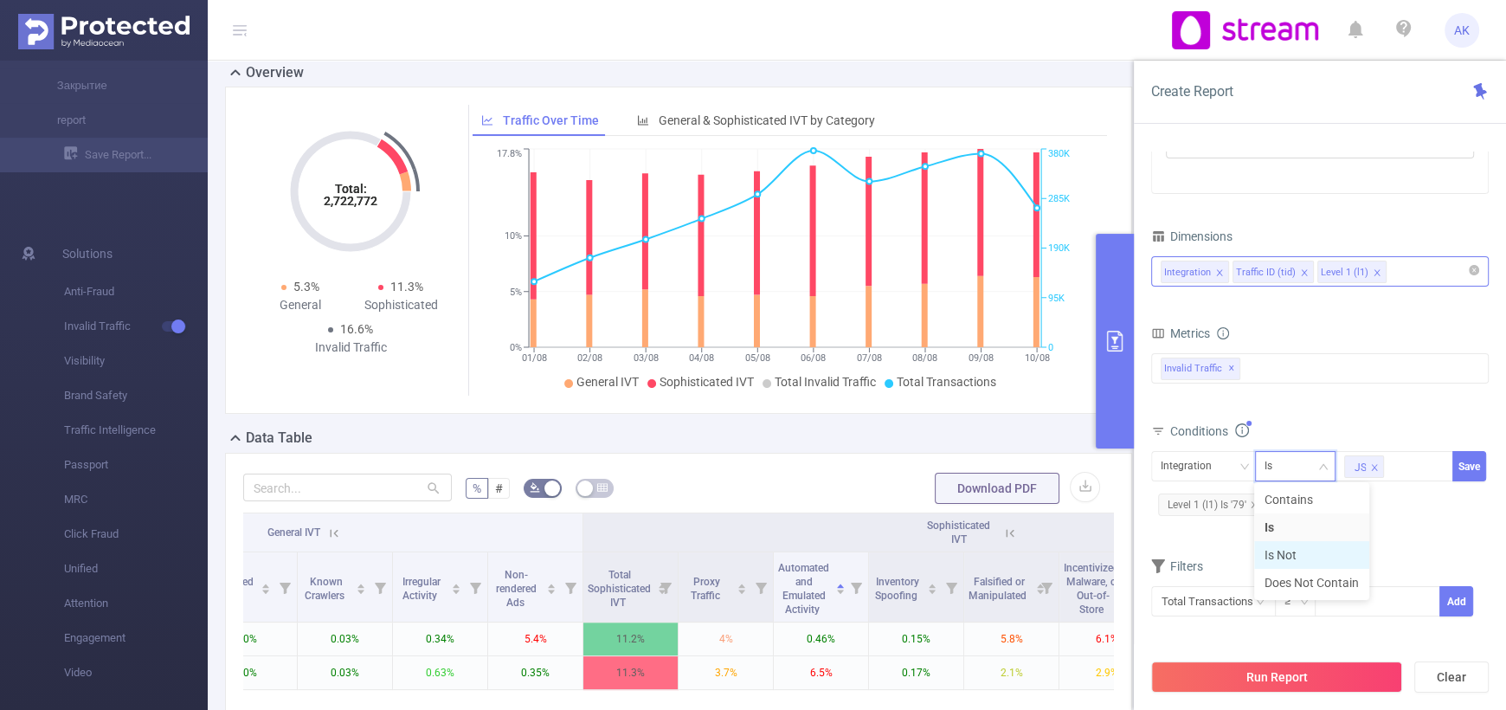
click at [1313, 551] on li "Is Not" at bounding box center [1311, 555] width 115 height 28
click at [1464, 470] on button "Save" at bounding box center [1469, 466] width 34 height 30
click at [1237, 679] on button "Run Report" at bounding box center [1276, 676] width 251 height 31
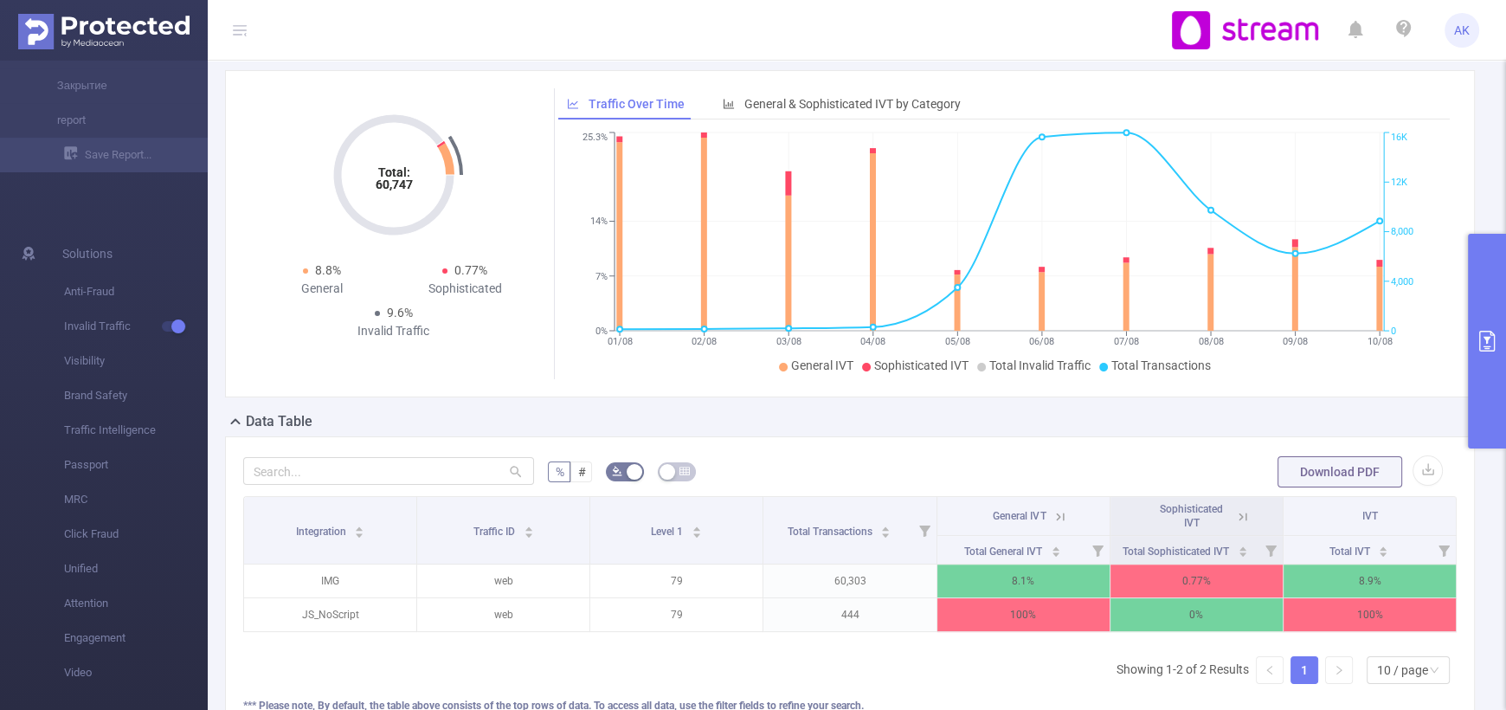
click at [1057, 510] on icon at bounding box center [1060, 517] width 16 height 16
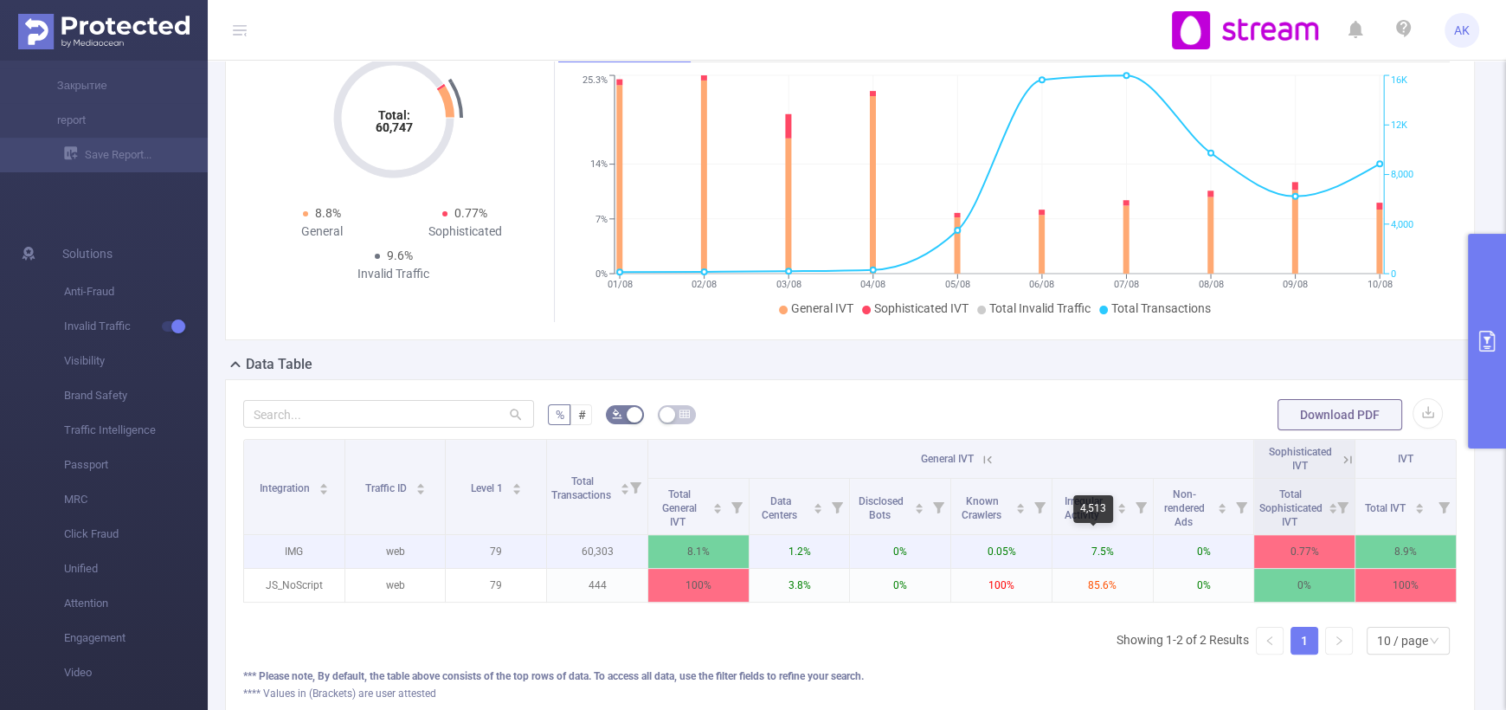
scroll to position [0, 3]
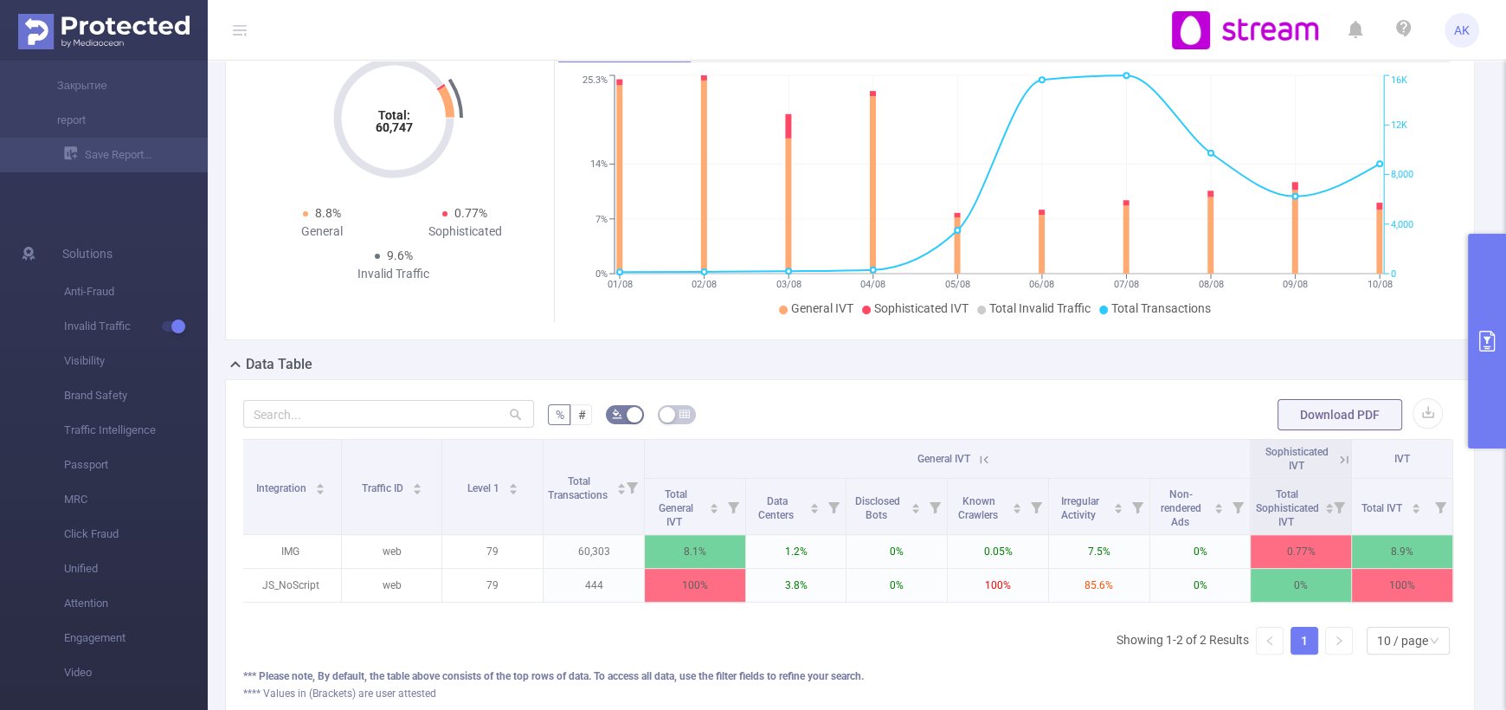
click at [1336, 453] on icon at bounding box center [1344, 460] width 16 height 16
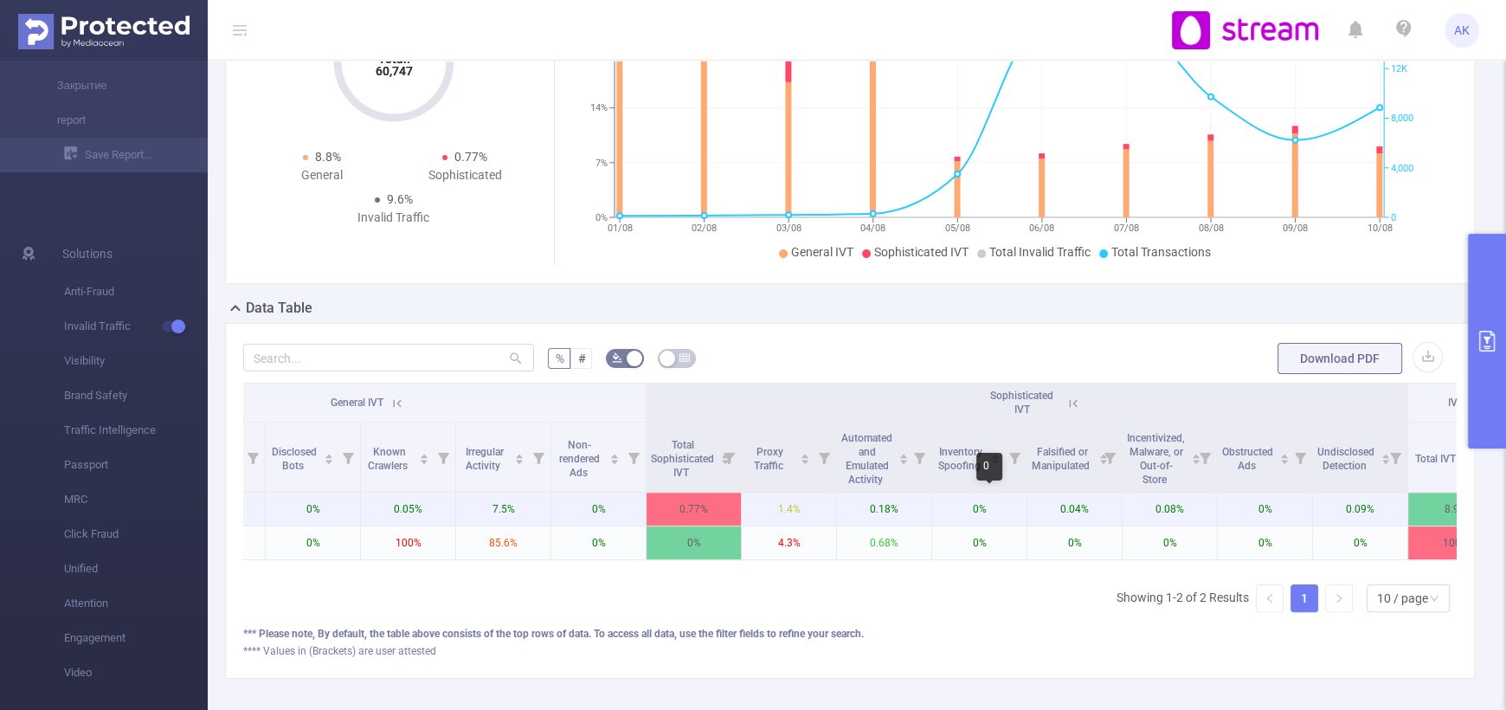
scroll to position [0, 613]
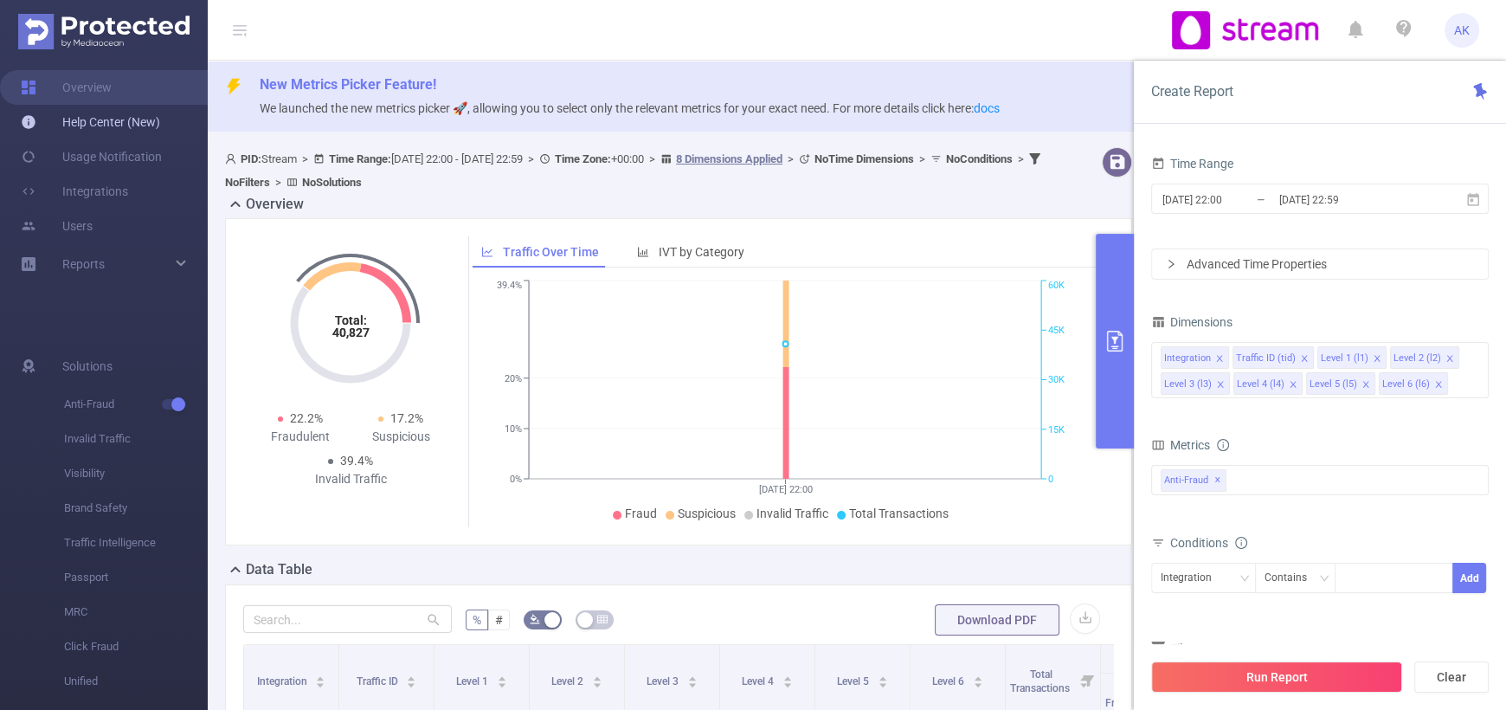
click at [114, 127] on link "Help Center (New)" at bounding box center [90, 122] width 139 height 35
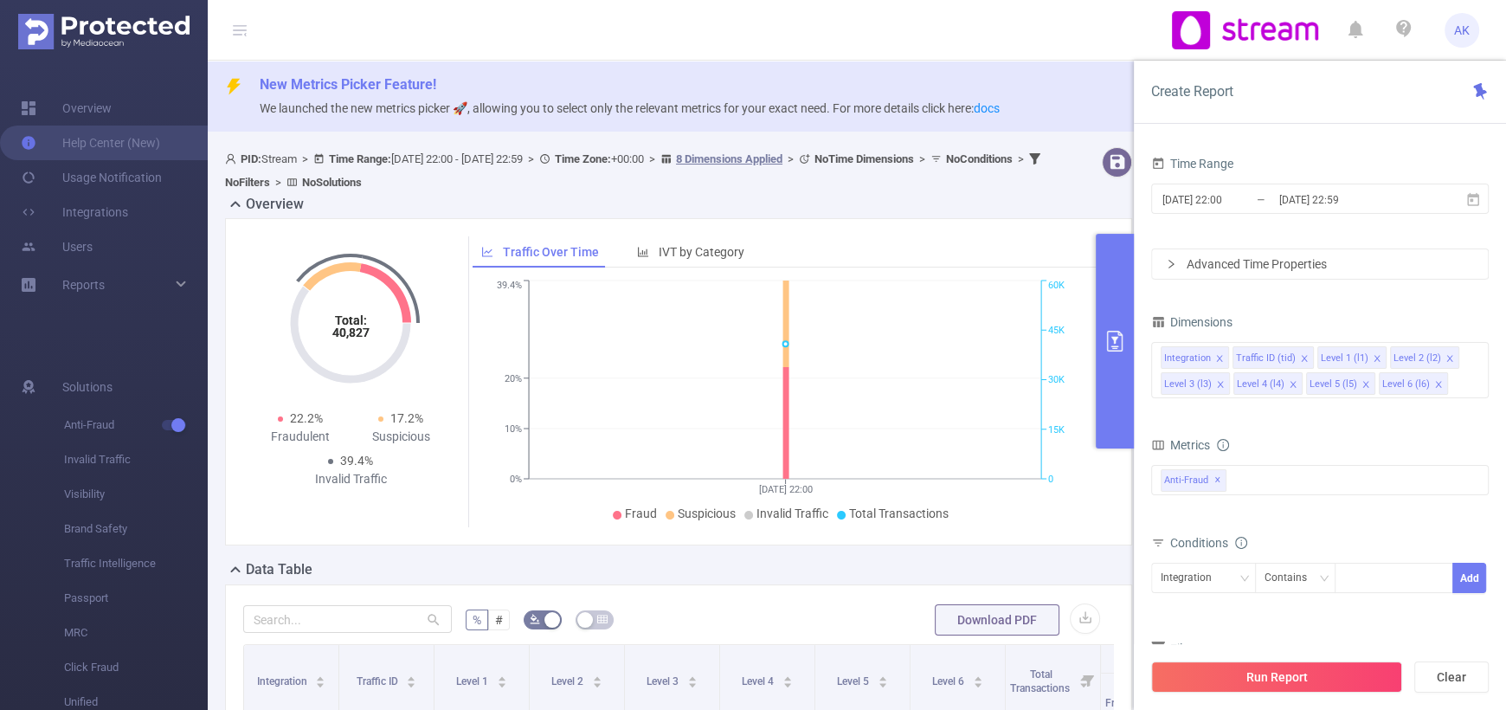
click at [102, 20] on img at bounding box center [103, 31] width 171 height 35
click at [140, 16] on img at bounding box center [103, 31] width 171 height 35
click at [241, 32] on icon at bounding box center [240, 30] width 14 height 14
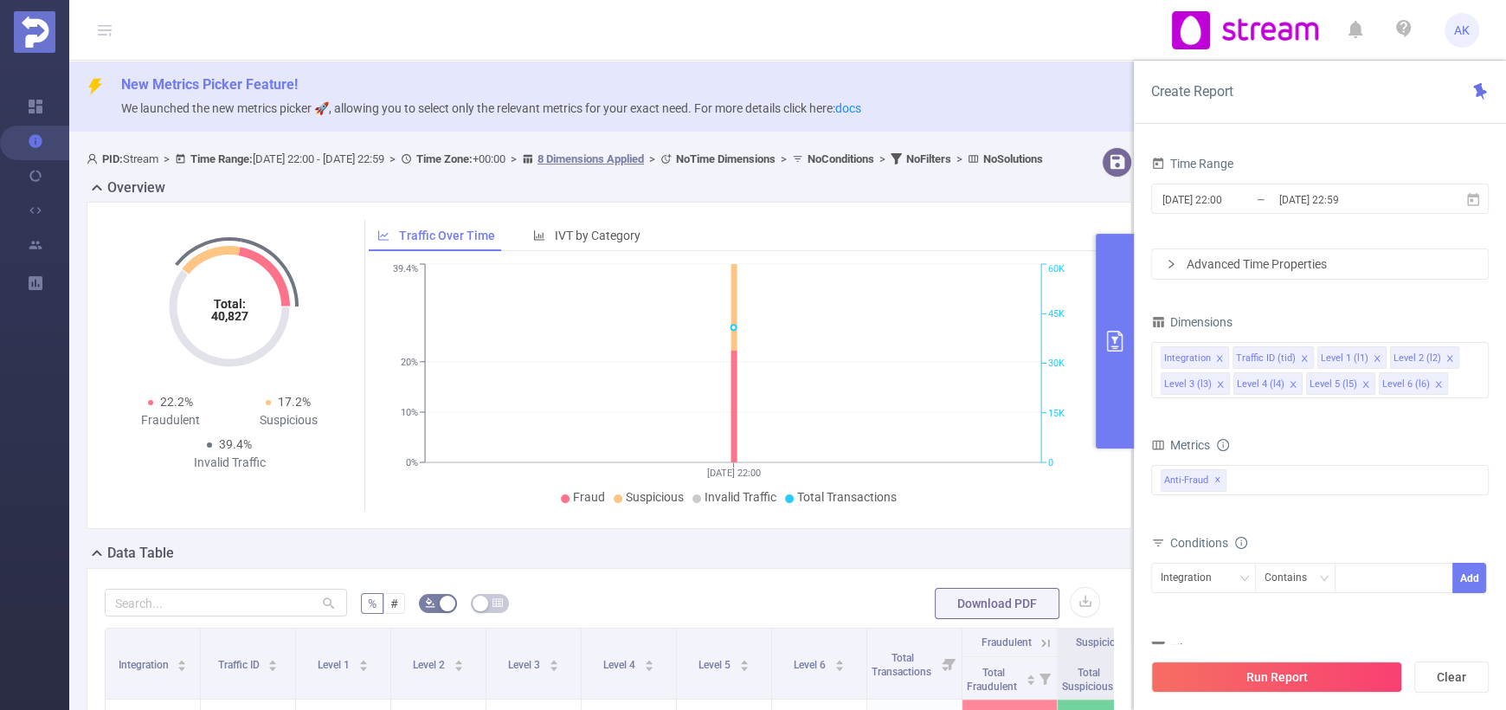
click at [101, 27] on icon at bounding box center [105, 30] width 14 height 14
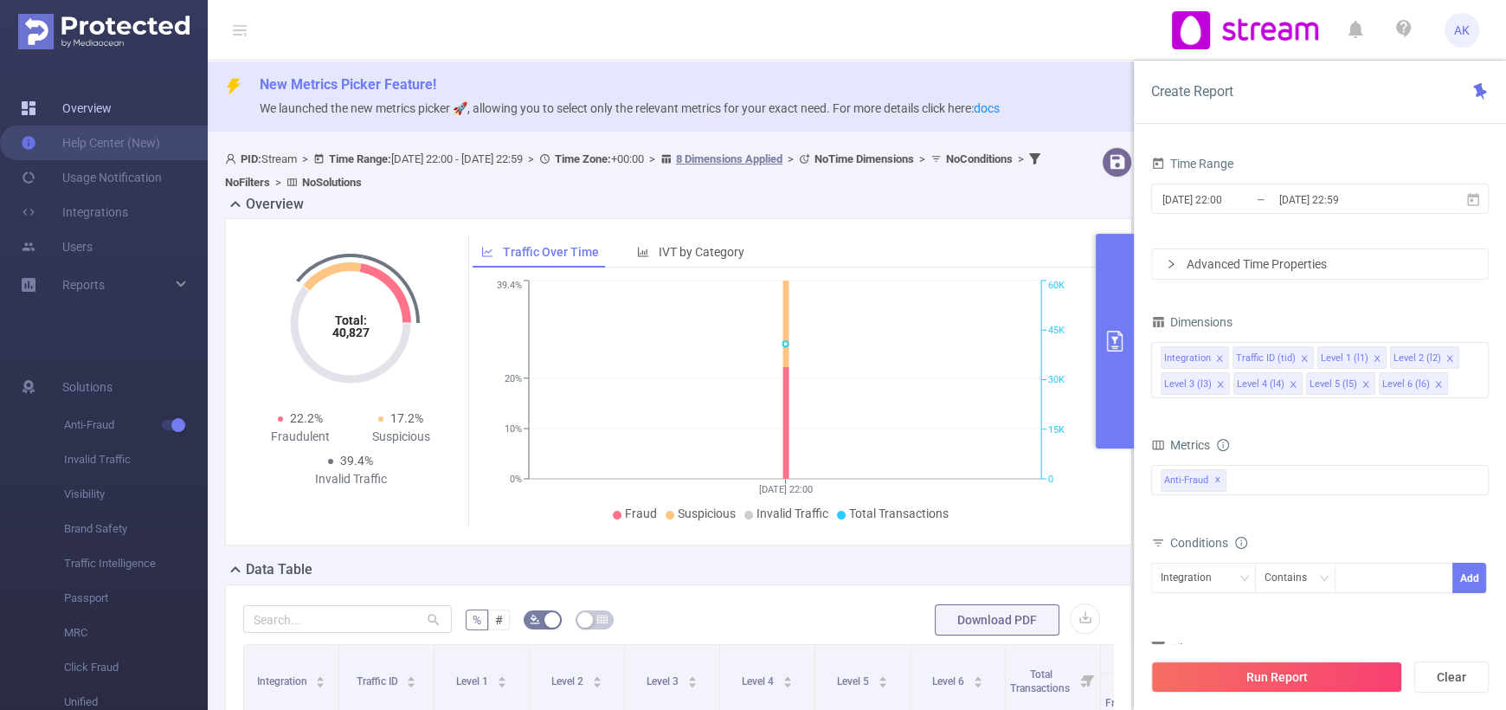
click at [112, 111] on link "Overview" at bounding box center [66, 108] width 91 height 35
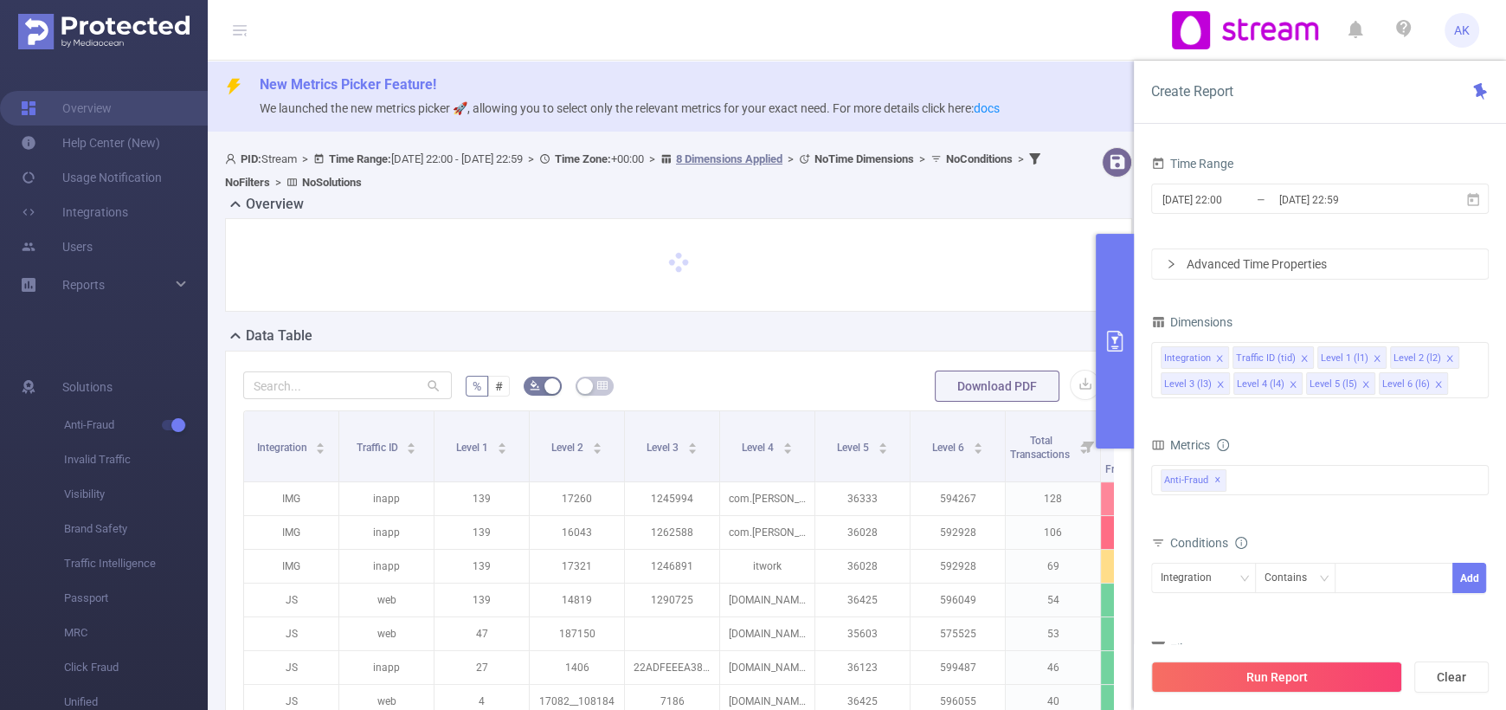
click at [243, 39] on icon at bounding box center [239, 30] width 21 height 60
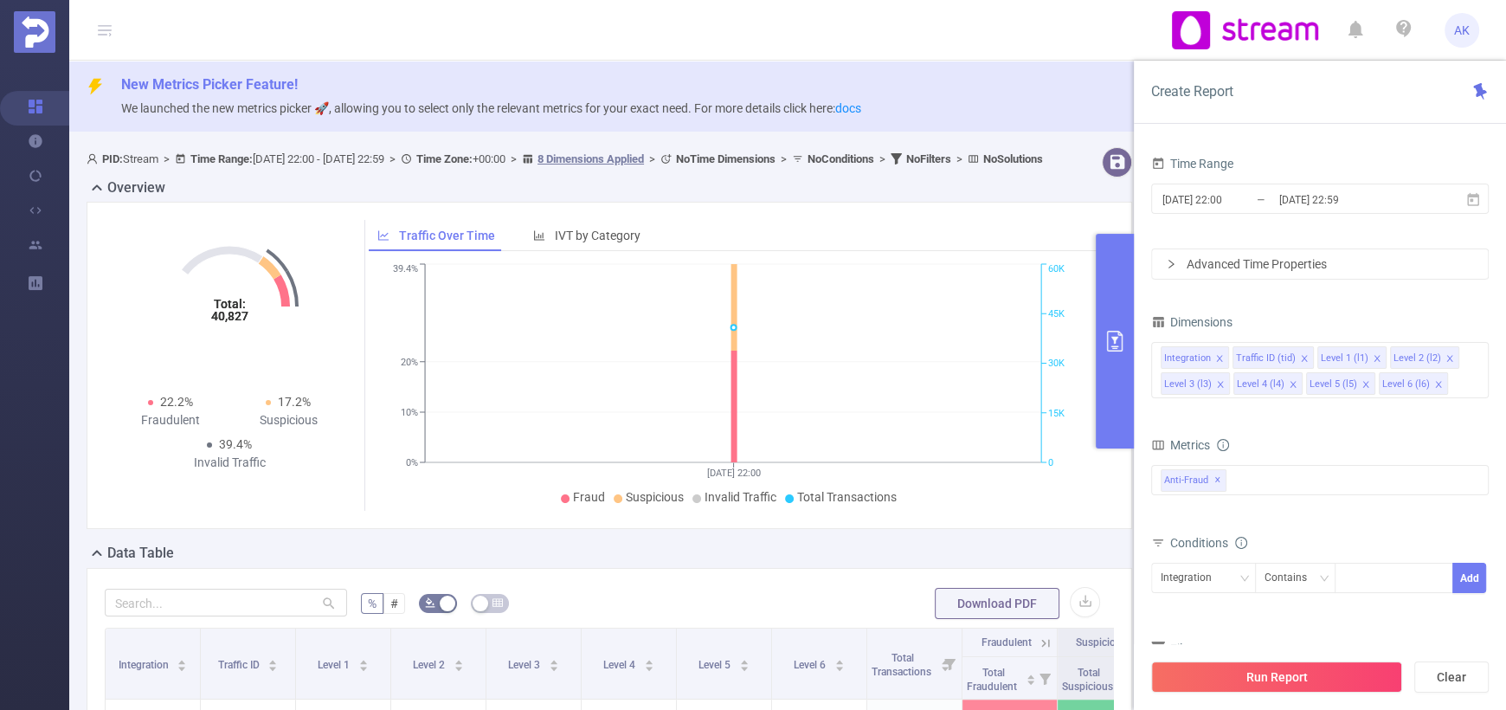
click at [105, 28] on icon at bounding box center [105, 30] width 14 height 14
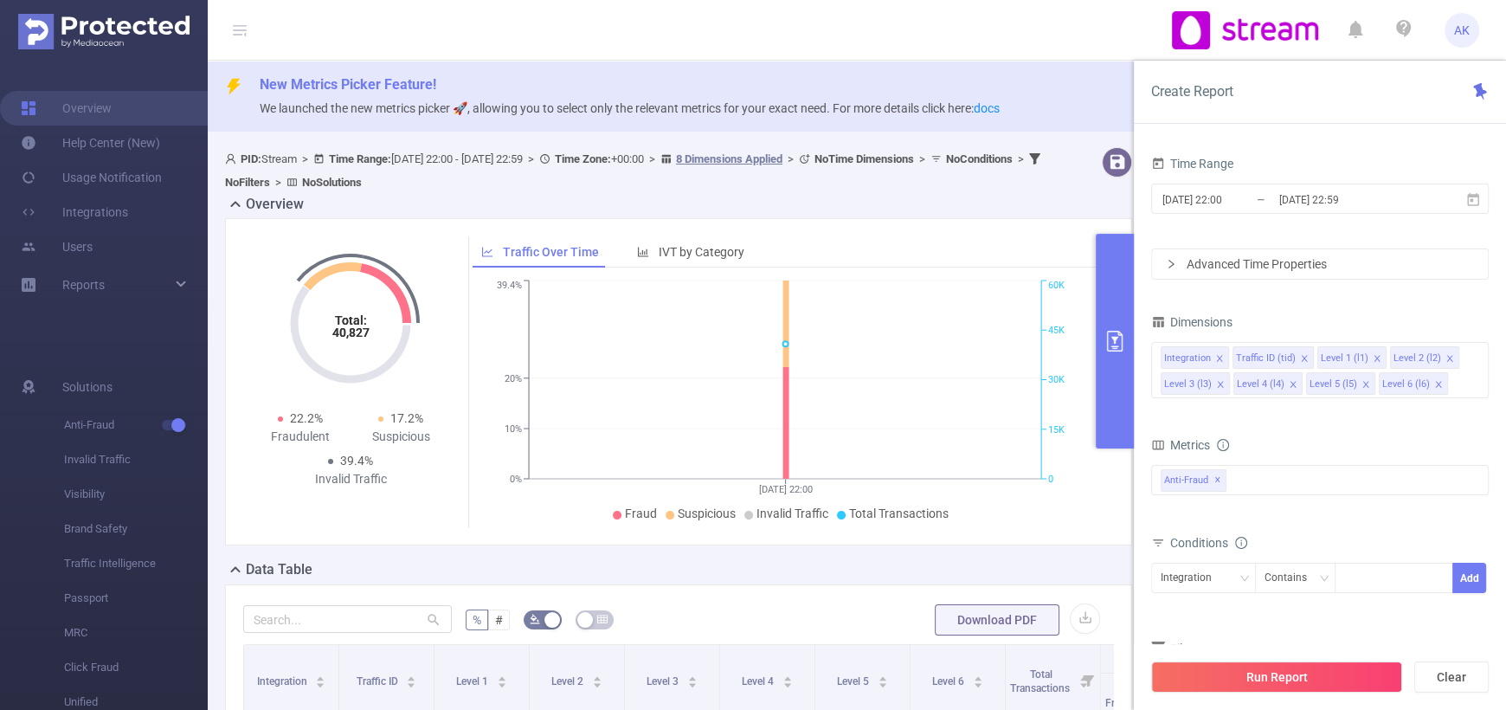
click at [86, 28] on img at bounding box center [103, 31] width 171 height 35
click at [1448, 32] on span "AK" at bounding box center [1461, 30] width 35 height 35
click at [172, 277] on div "Reports" at bounding box center [104, 284] width 208 height 35
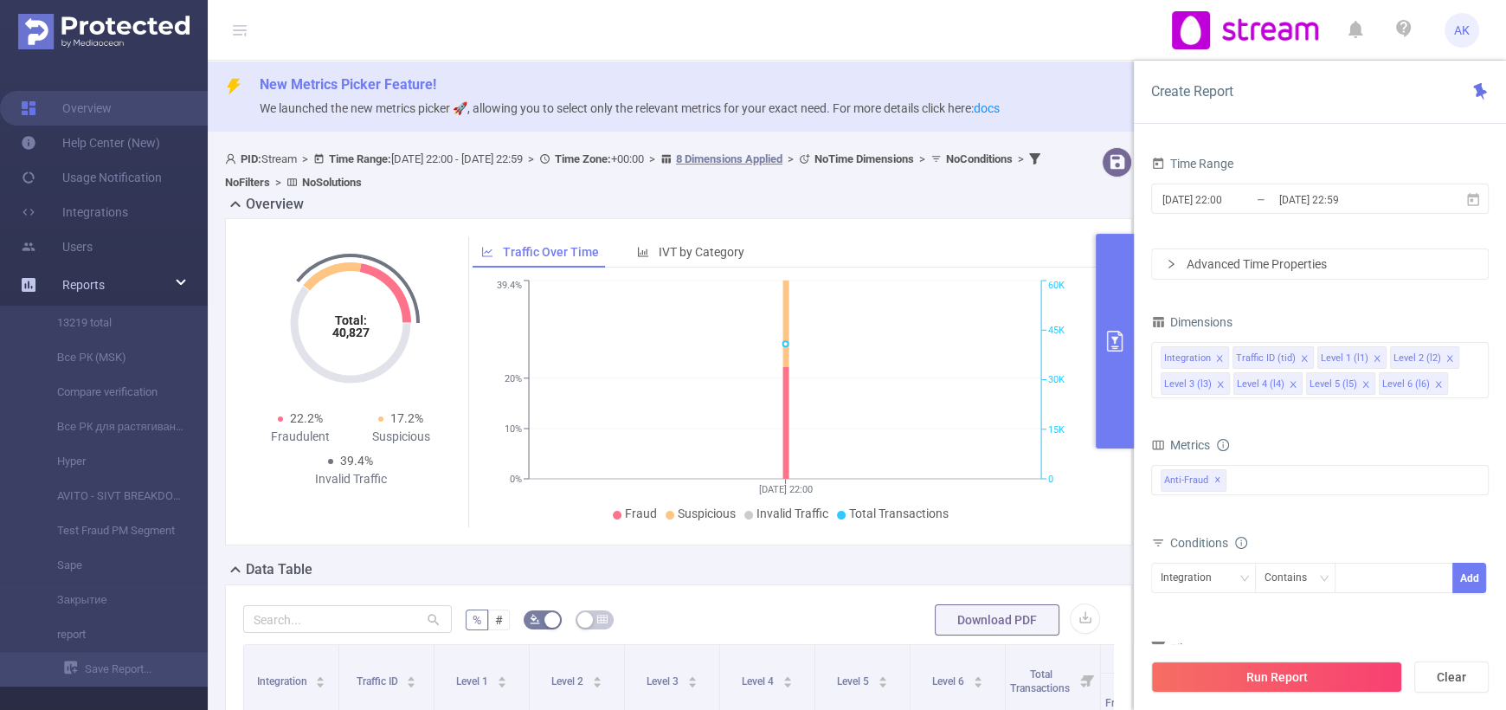
click at [172, 277] on div "Reports" at bounding box center [104, 284] width 208 height 35
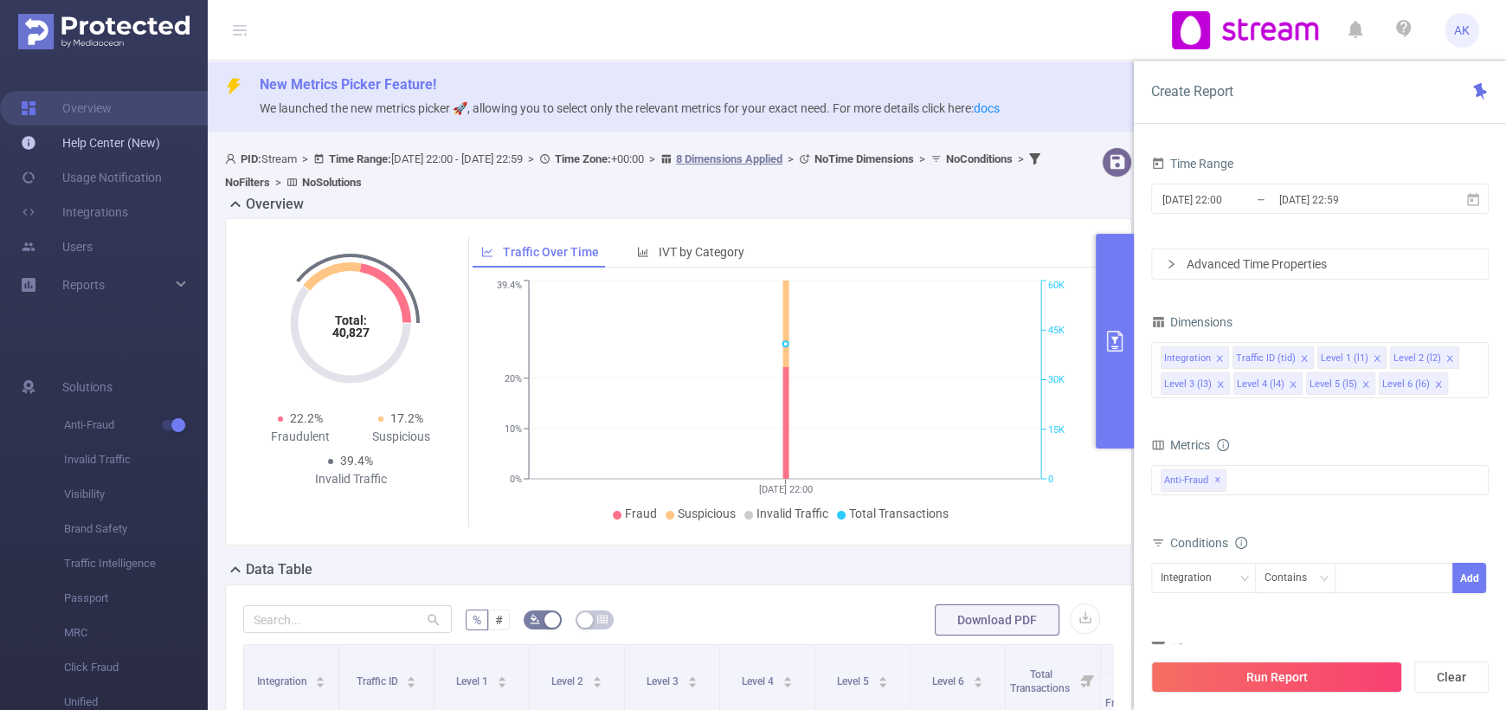
click at [152, 132] on link "Help Center (New)" at bounding box center [90, 142] width 139 height 35
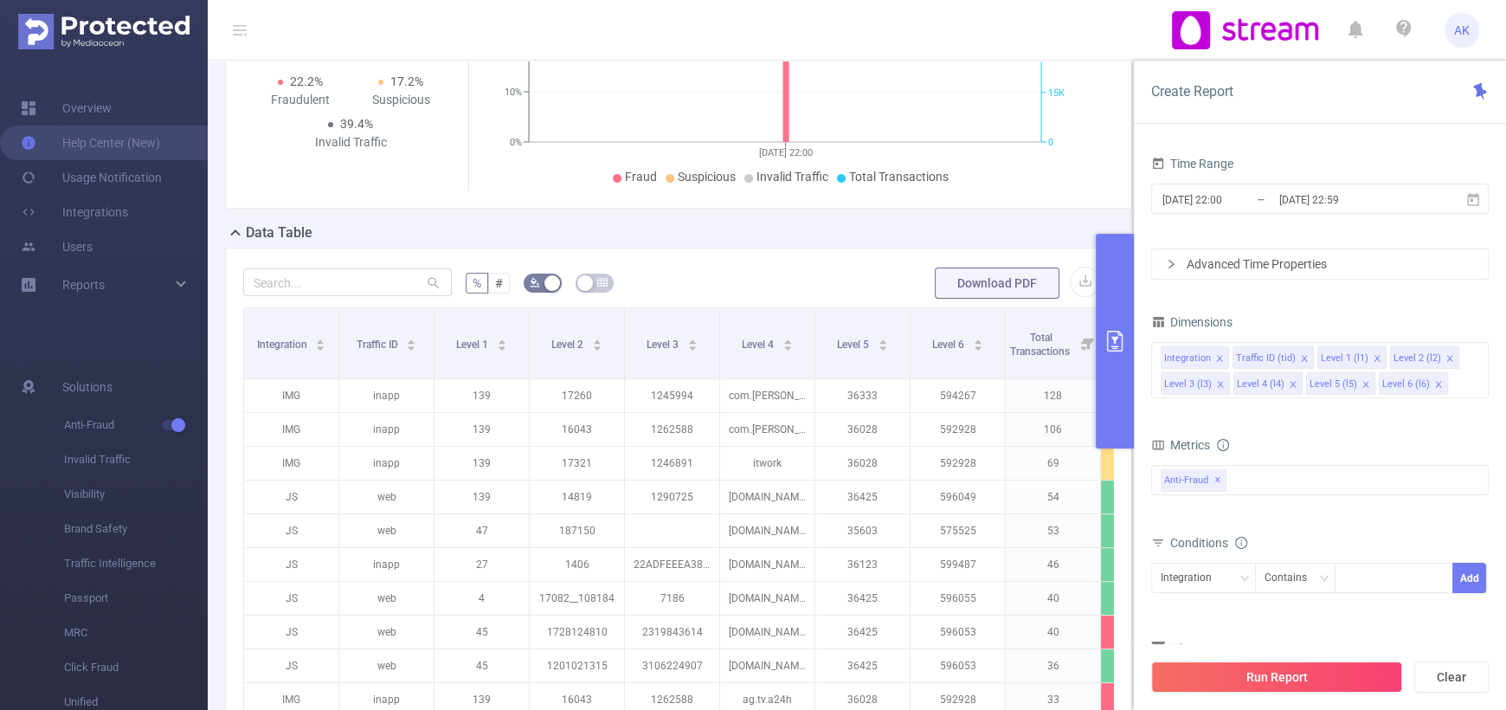
scroll to position [398, 0]
